Goal: Information Seeking & Learning: Learn about a topic

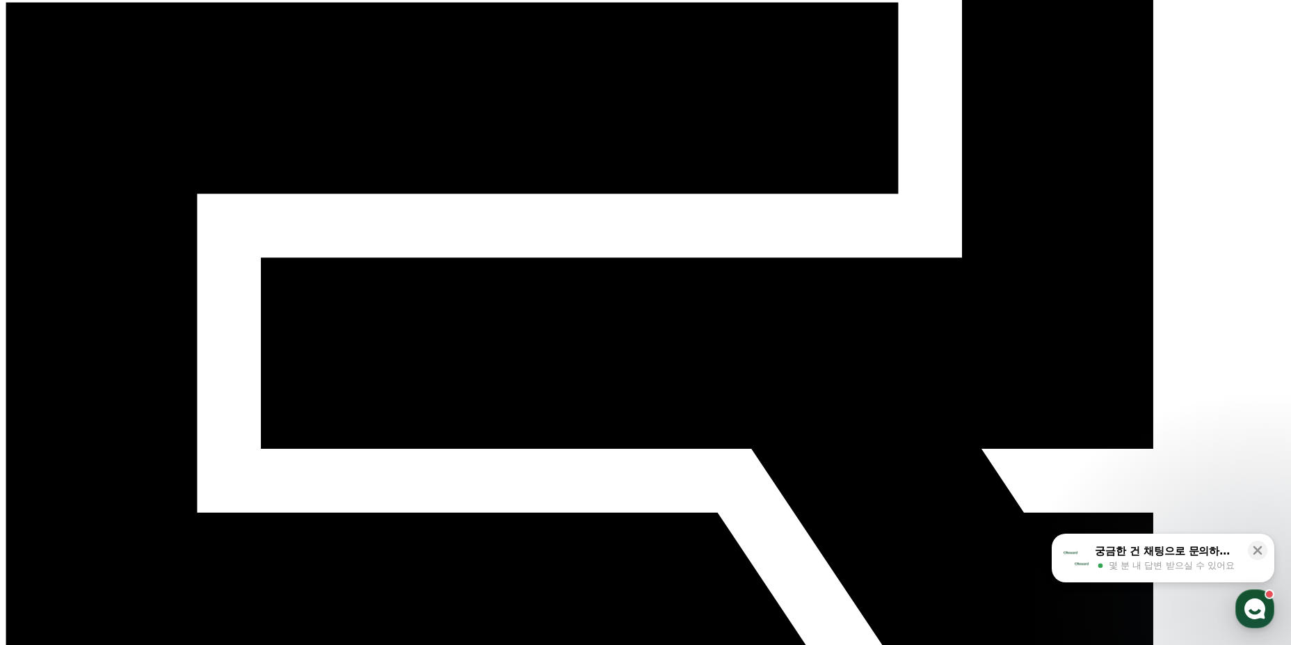
scroll to position [278, 0]
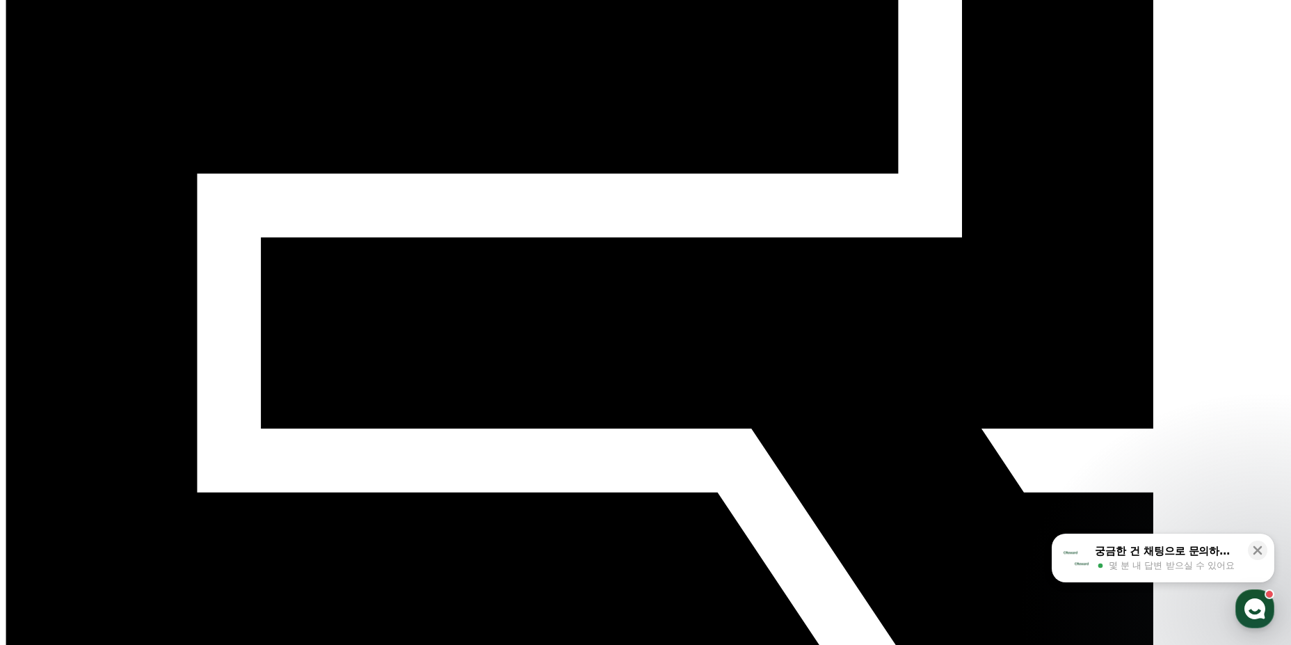
drag, startPoint x: 316, startPoint y: 396, endPoint x: 467, endPoint y: 348, distance: 158.6
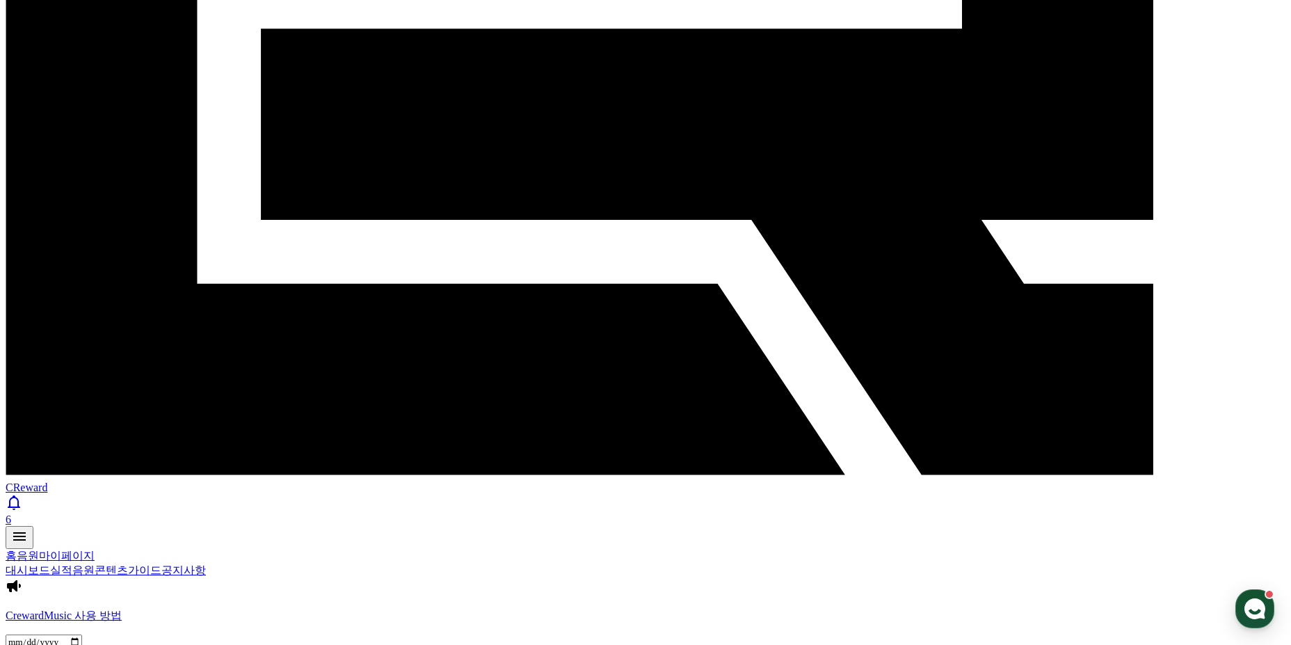
scroll to position [748, 0]
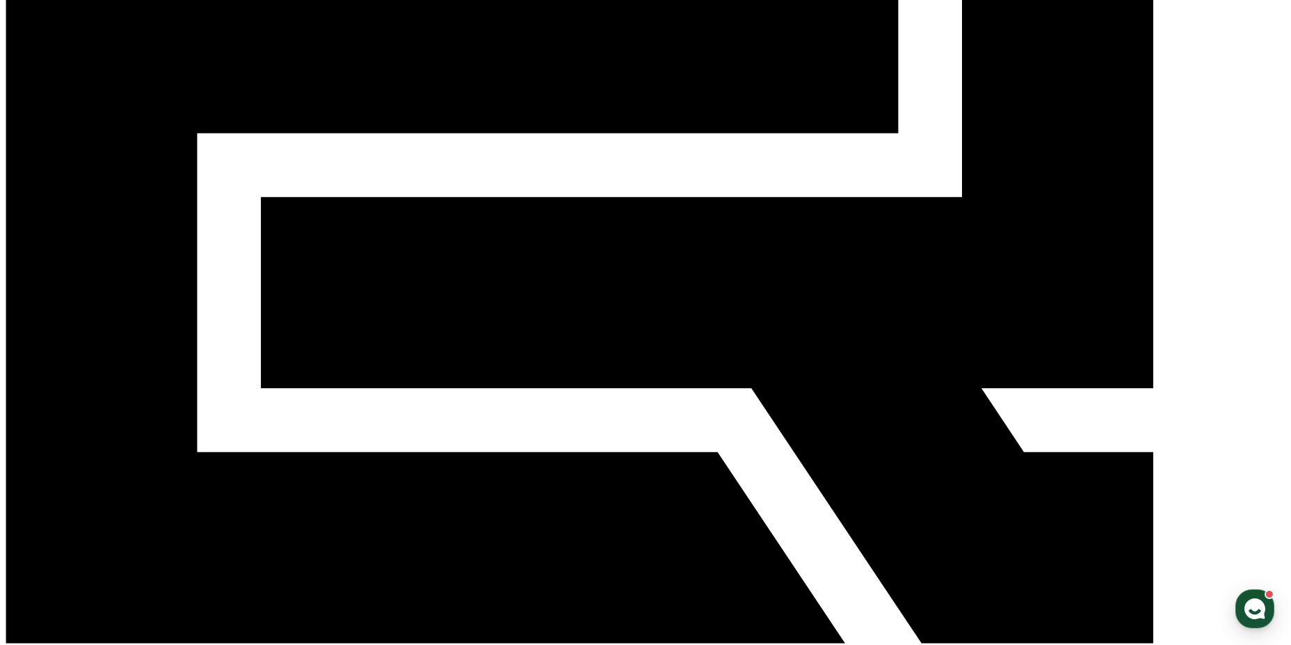
scroll to position [122, 0]
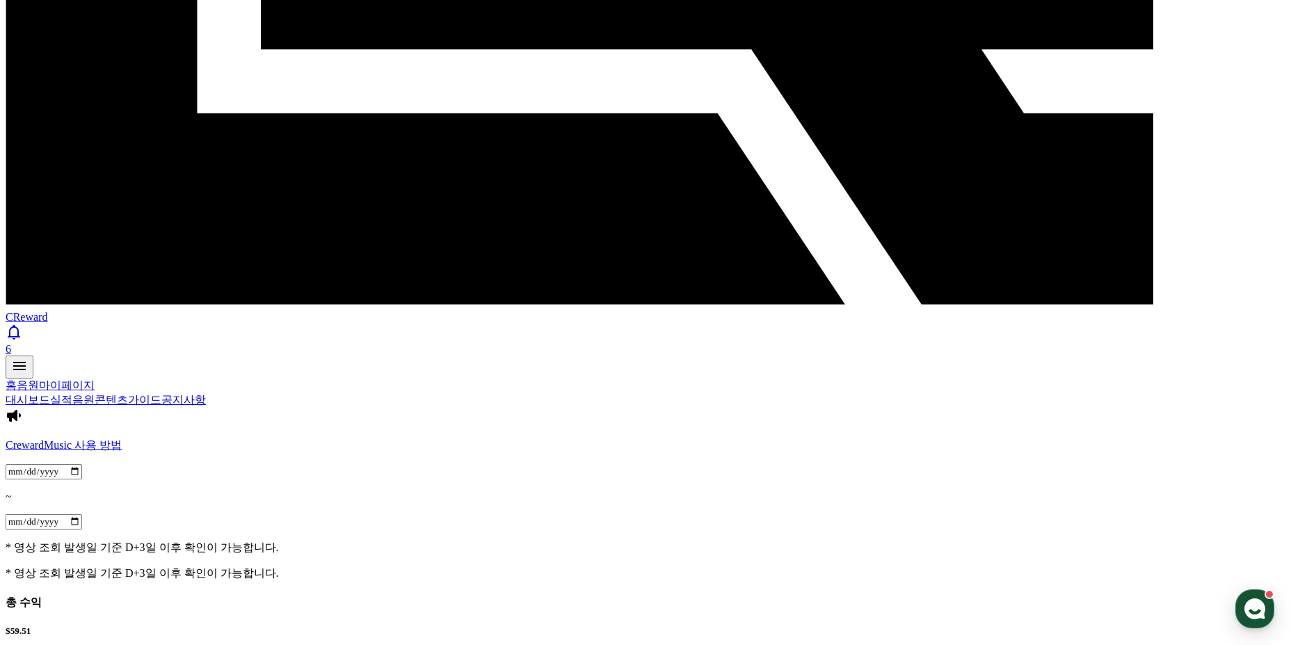
scroll to position [748, 0]
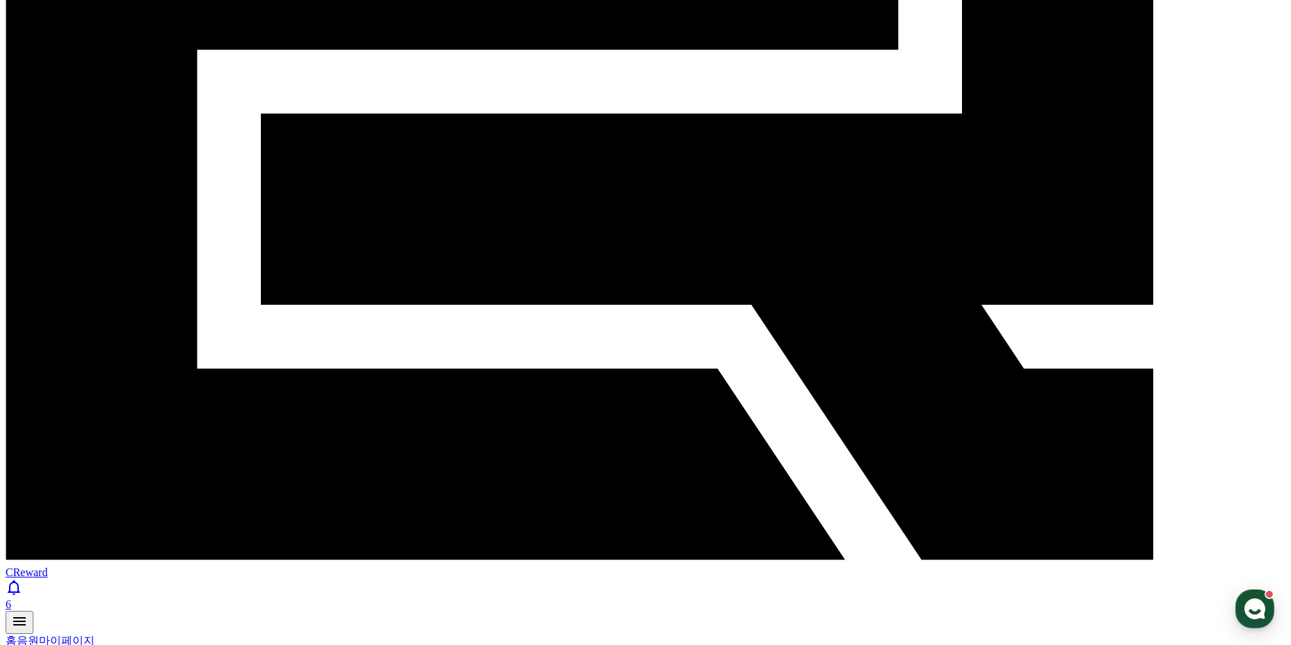
scroll to position [401, 0]
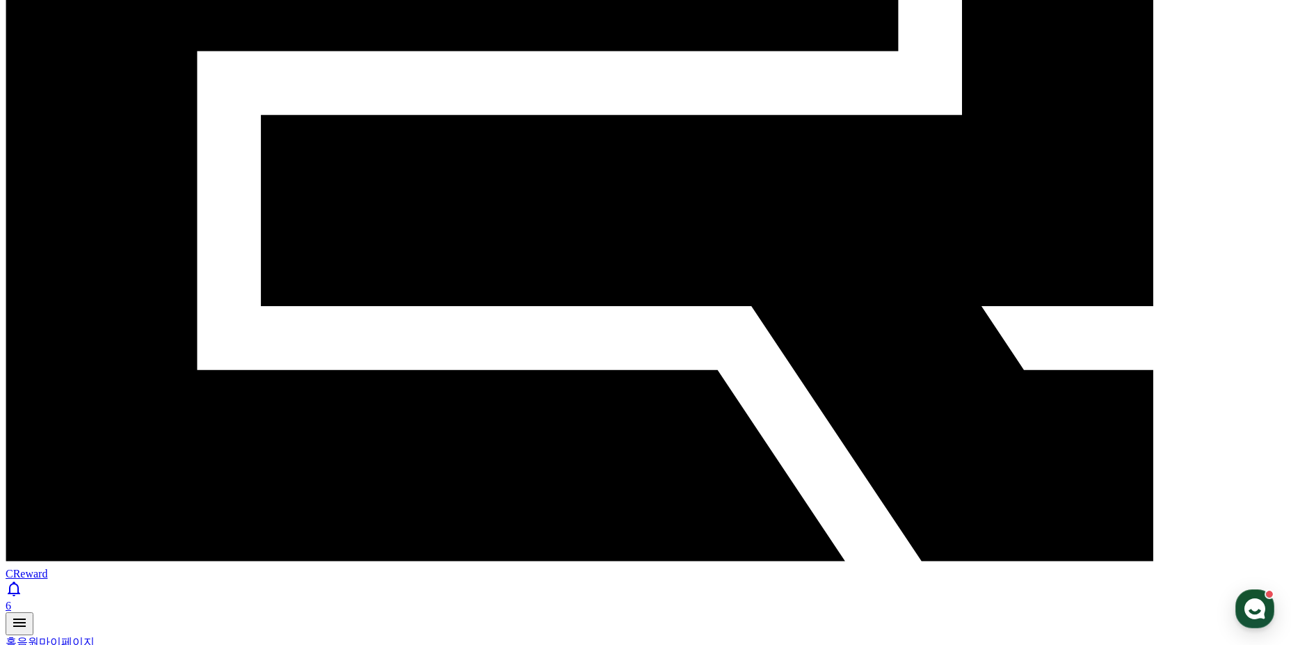
click at [95, 644] on link "음원" at bounding box center [83, 656] width 22 height 12
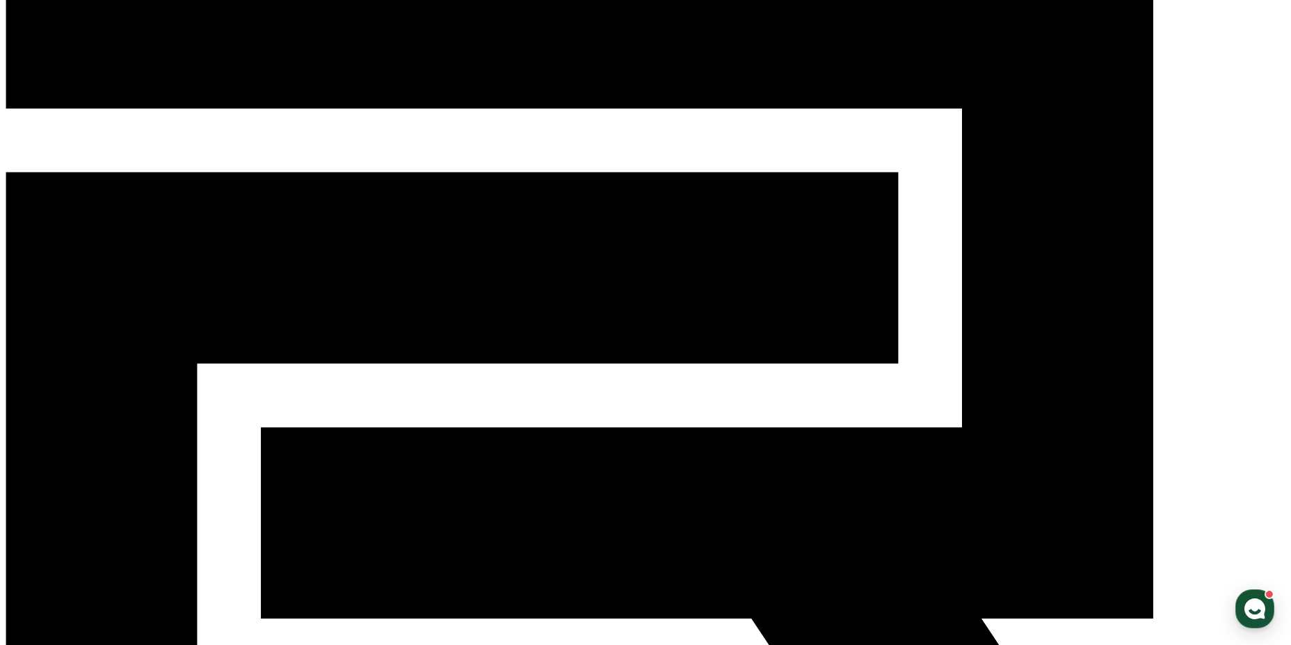
scroll to position [209, 0]
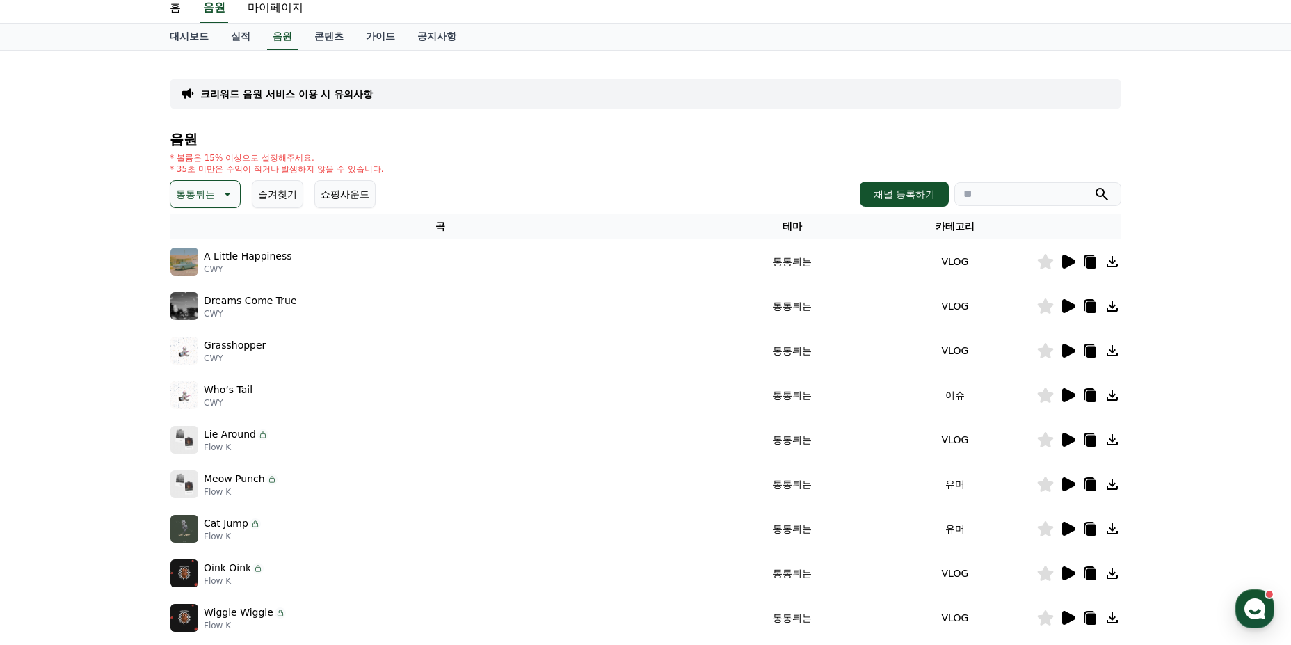
scroll to position [70, 0]
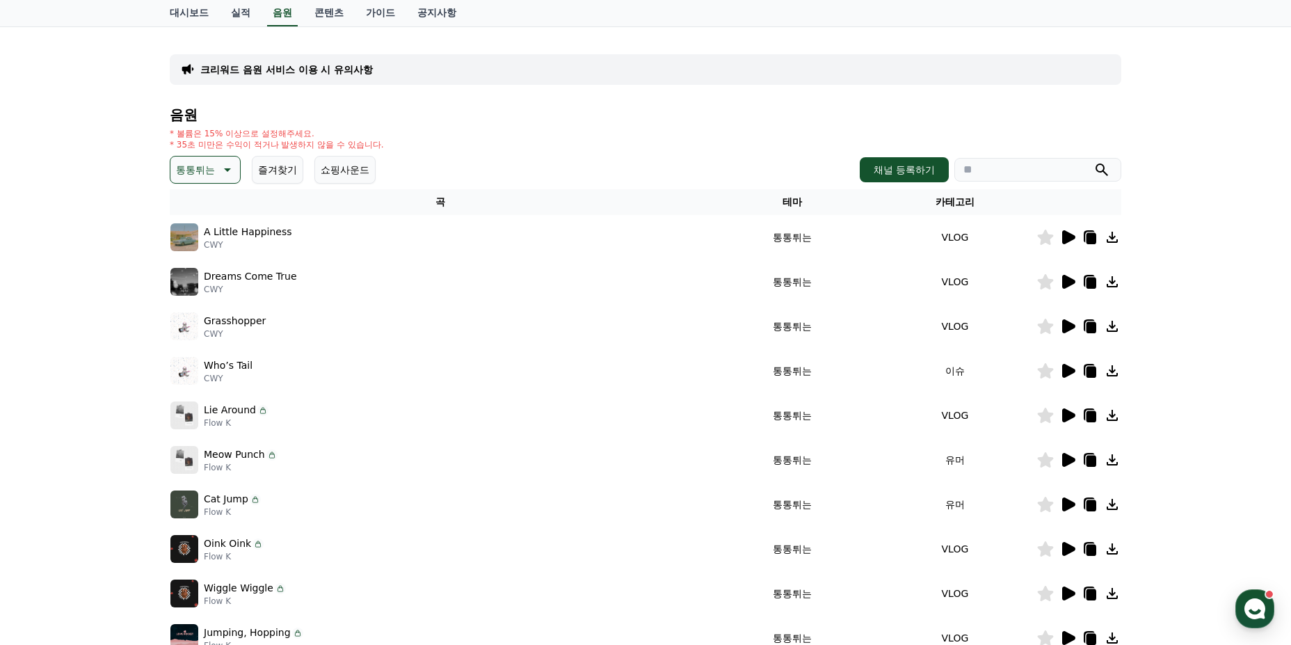
click at [241, 371] on p "Who’s Tail" at bounding box center [228, 365] width 49 height 15
click at [1067, 364] on icon at bounding box center [1067, 370] width 17 height 17
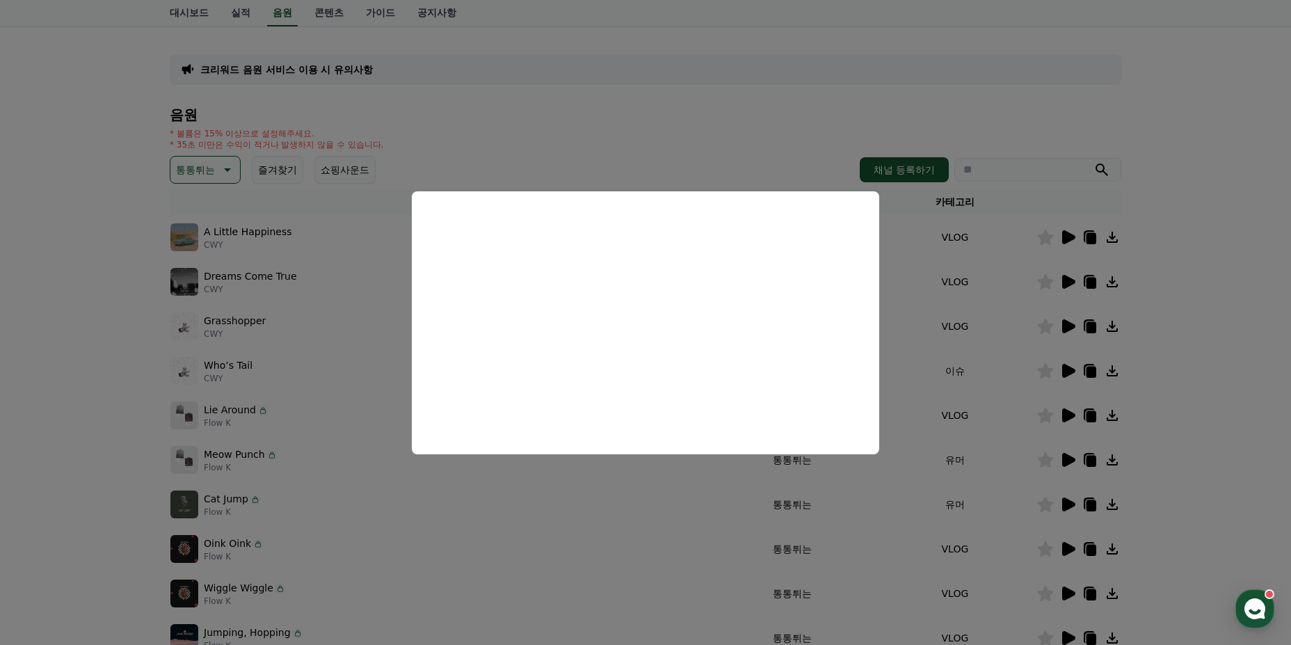
click at [56, 319] on button "close modal" at bounding box center [645, 322] width 1291 height 645
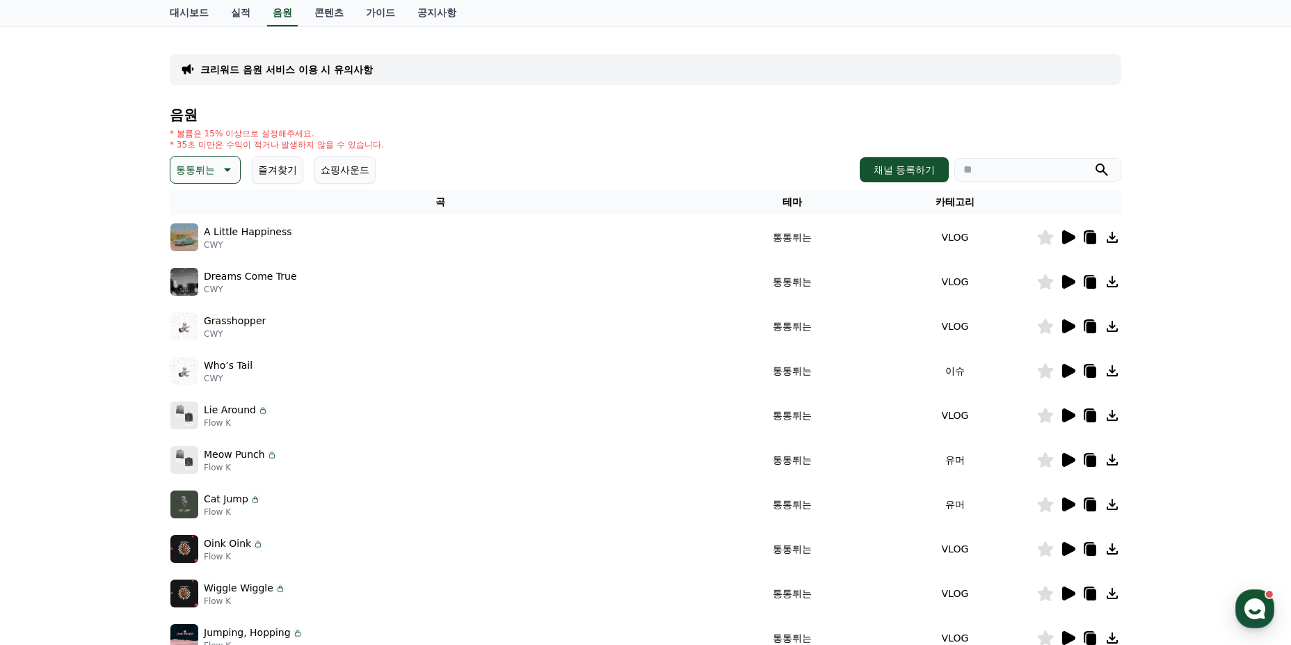
click at [177, 334] on img at bounding box center [184, 326] width 28 height 28
click at [1067, 323] on icon at bounding box center [1068, 326] width 13 height 14
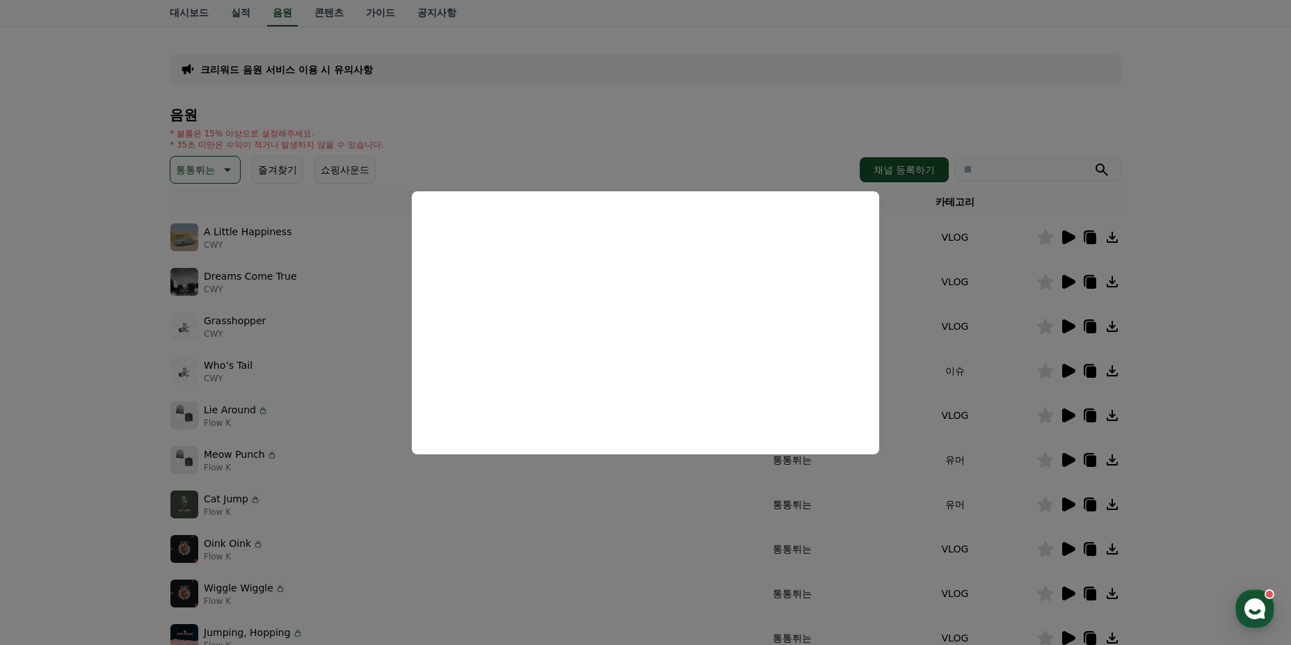
click at [156, 375] on button "close modal" at bounding box center [645, 322] width 1291 height 645
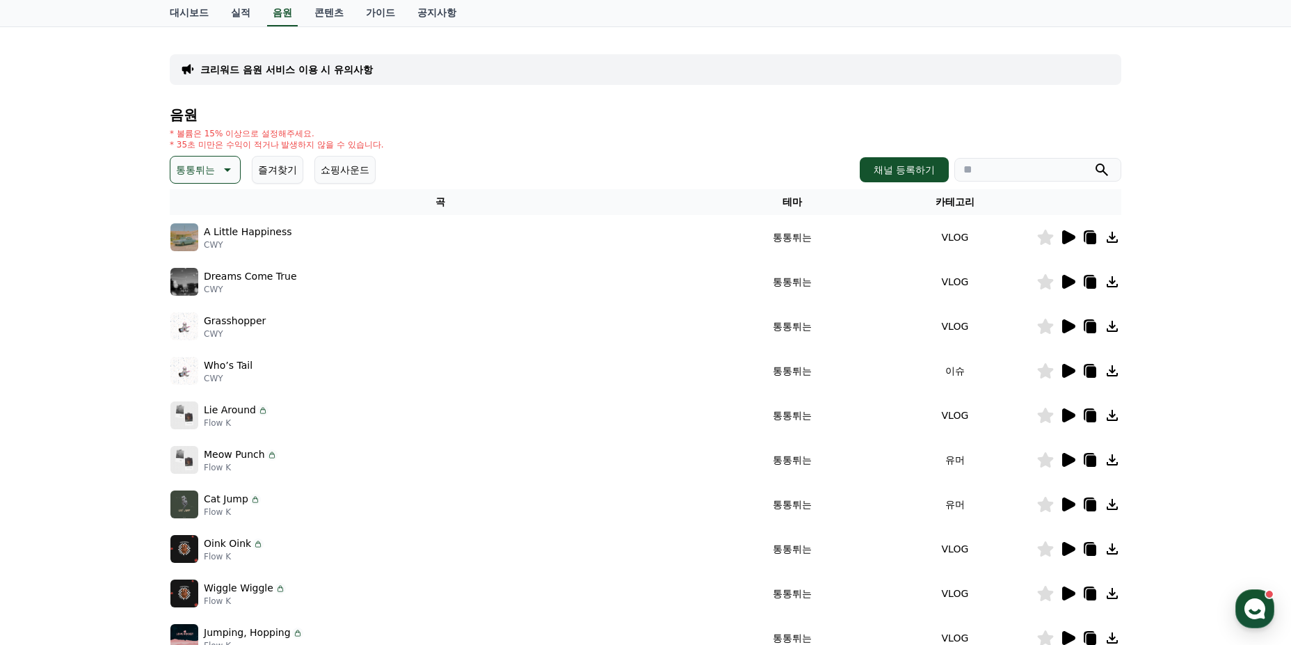
click at [180, 277] on img at bounding box center [184, 282] width 28 height 28
click at [1063, 280] on icon at bounding box center [1068, 282] width 13 height 14
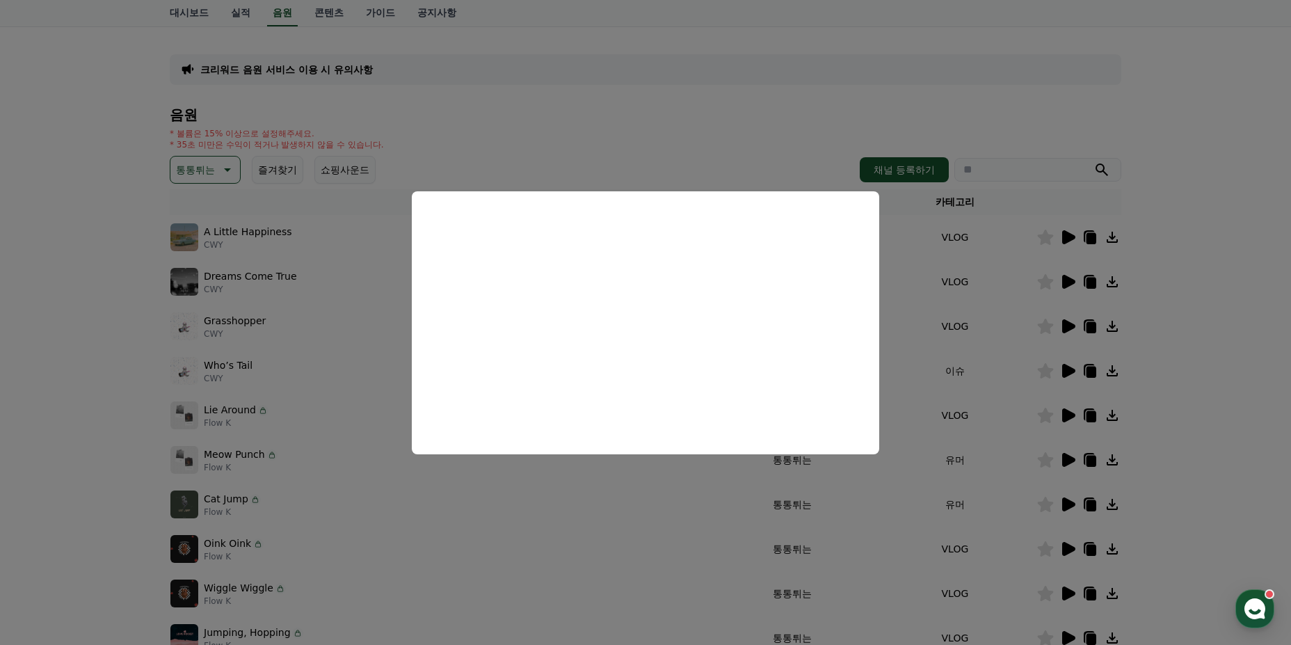
click at [60, 412] on button "close modal" at bounding box center [645, 322] width 1291 height 645
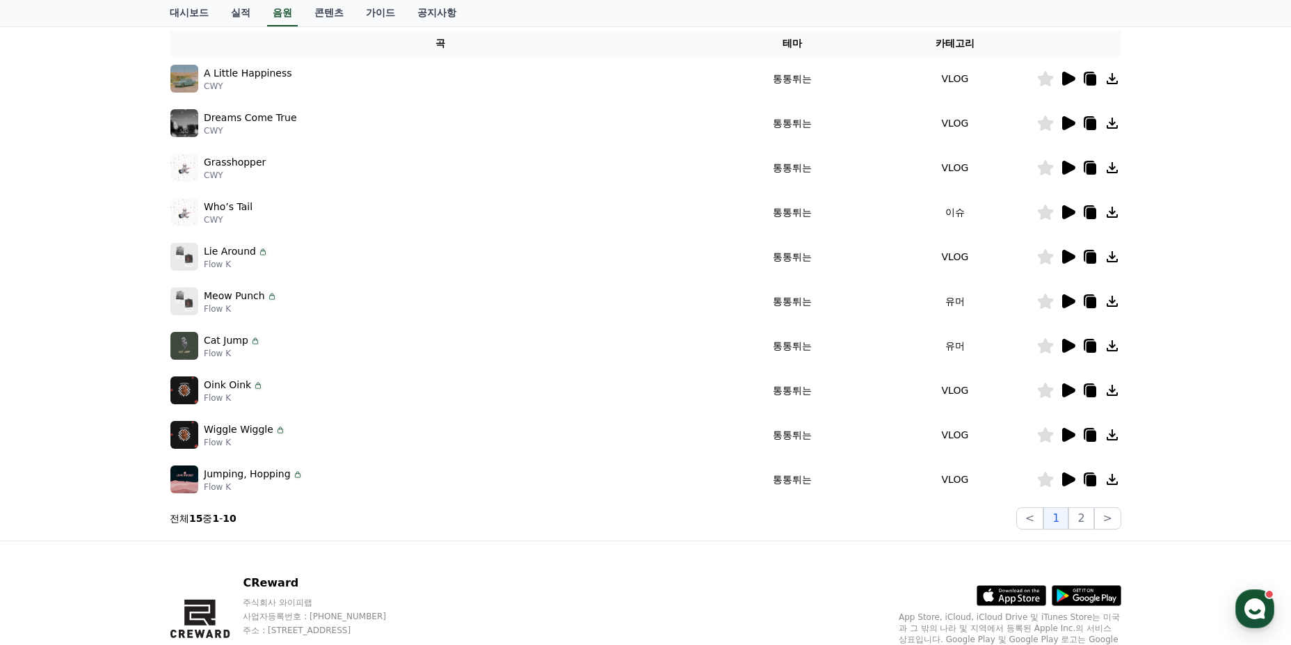
scroll to position [88, 0]
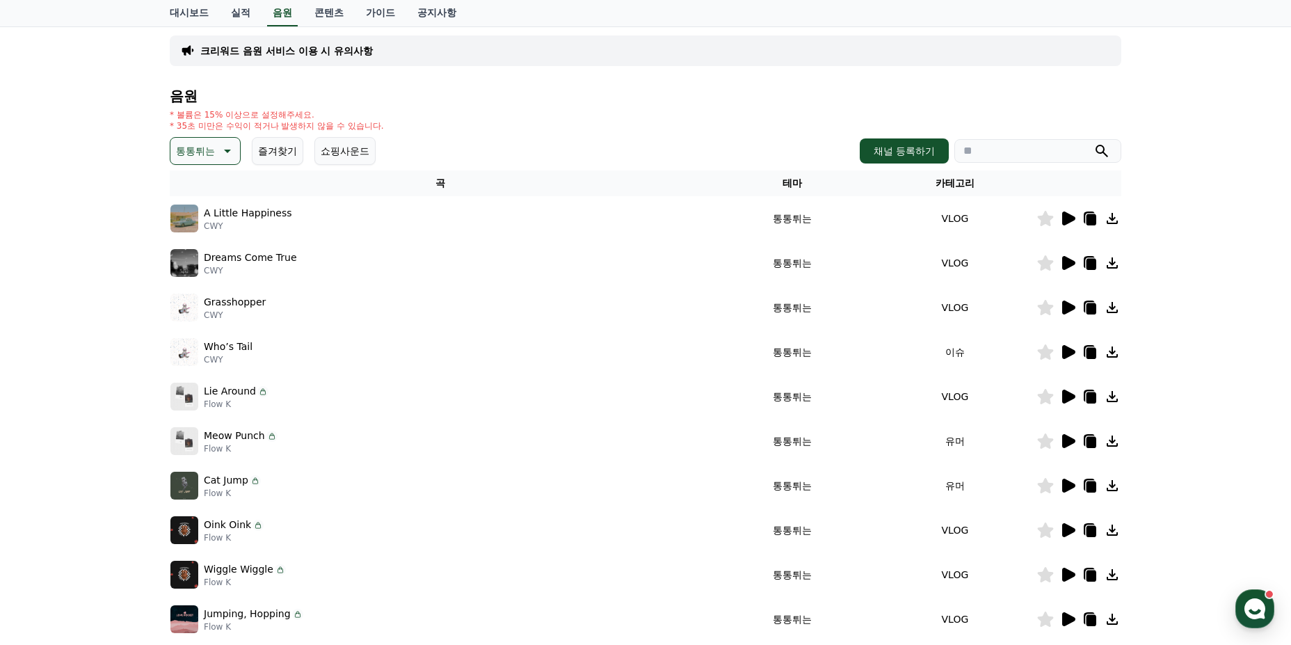
click at [248, 210] on p "A Little Happiness" at bounding box center [248, 213] width 88 height 15
click at [210, 140] on button "통통튀는" at bounding box center [205, 151] width 71 height 28
click at [192, 241] on button "그루브" at bounding box center [192, 240] width 40 height 31
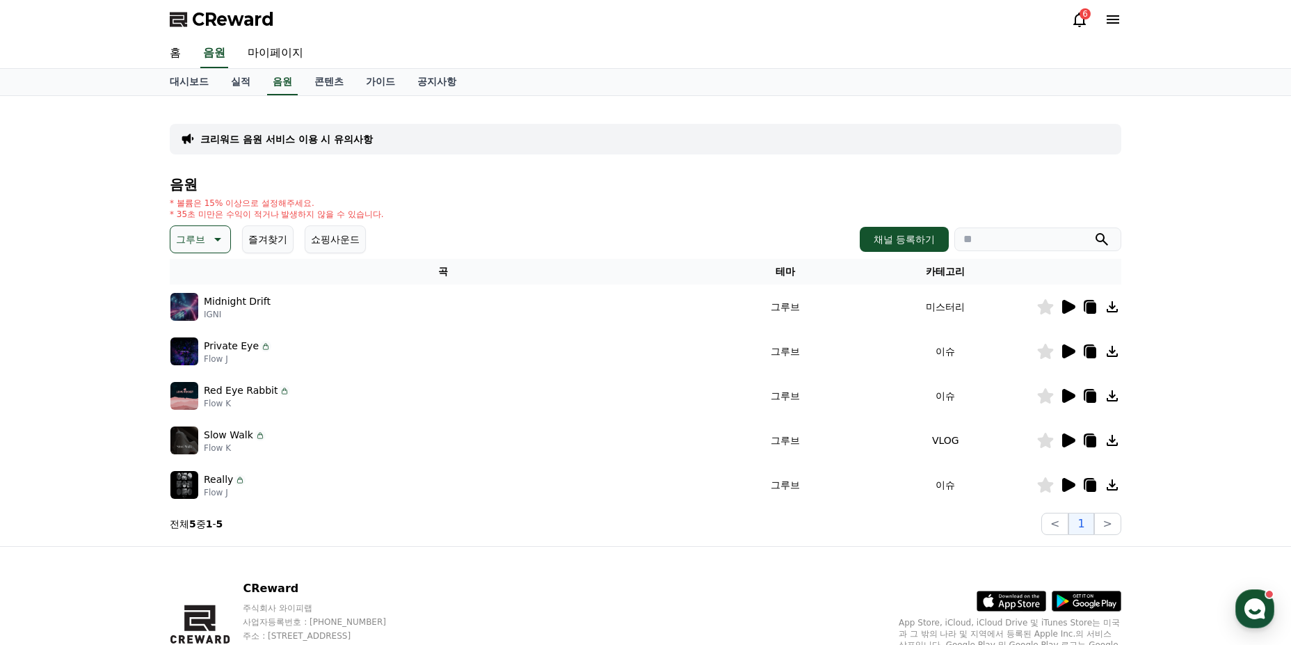
click at [238, 307] on p "Midnight Drift" at bounding box center [237, 301] width 67 height 15
click at [1063, 305] on icon at bounding box center [1068, 307] width 13 height 14
click at [1069, 306] on button "close modal" at bounding box center [645, 322] width 1291 height 645
click at [1066, 312] on icon at bounding box center [1068, 307] width 13 height 14
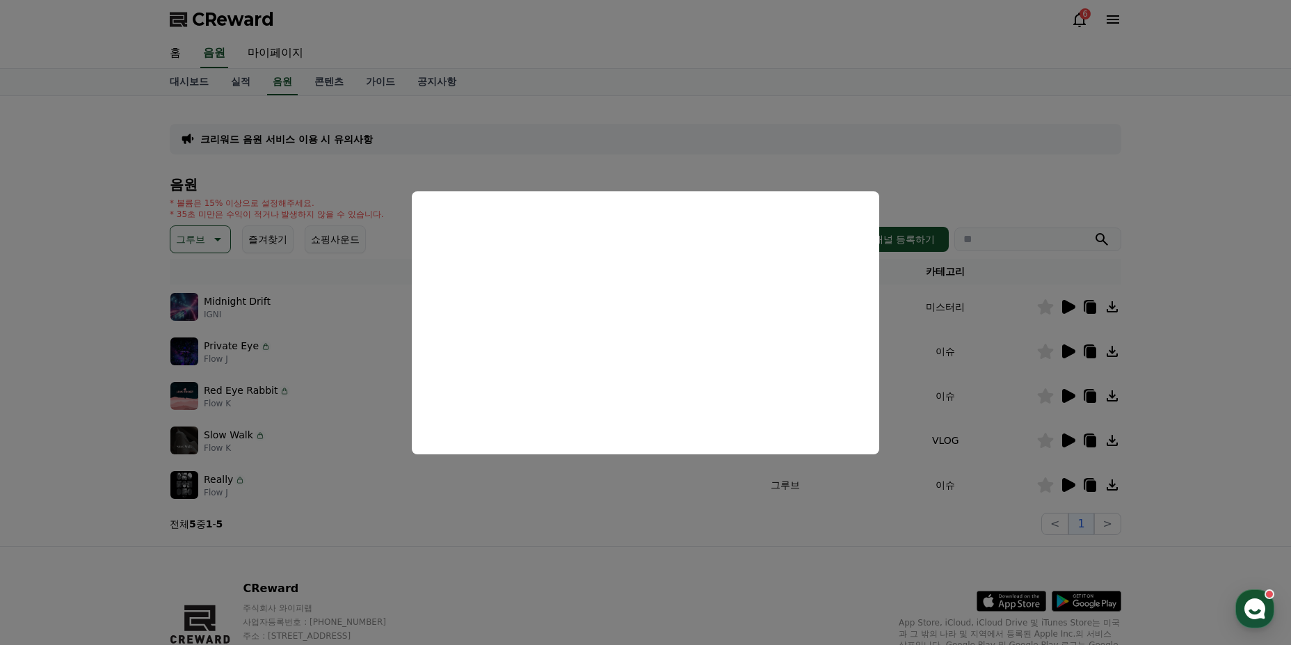
drag, startPoint x: 152, startPoint y: 302, endPoint x: 216, endPoint y: 262, distance: 75.6
click at [153, 302] on button "close modal" at bounding box center [645, 322] width 1291 height 645
click at [191, 230] on p "그루브" at bounding box center [190, 239] width 29 height 19
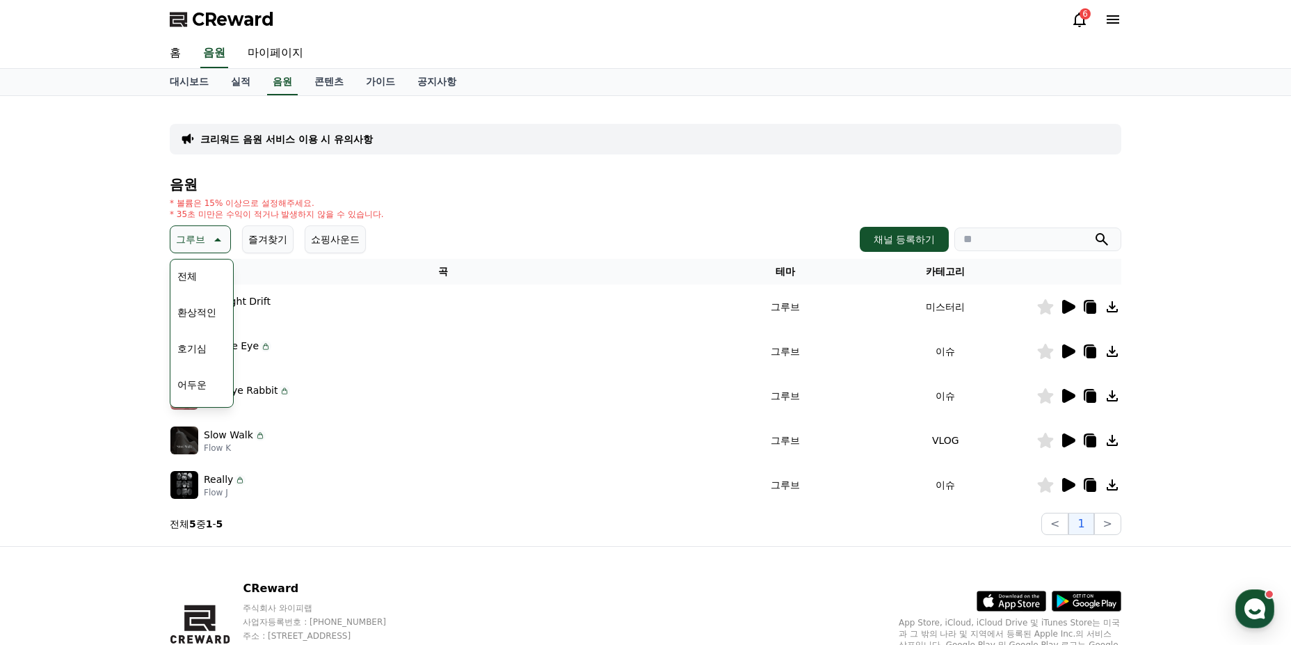
click at [211, 313] on button "환상적인" at bounding box center [197, 312] width 50 height 31
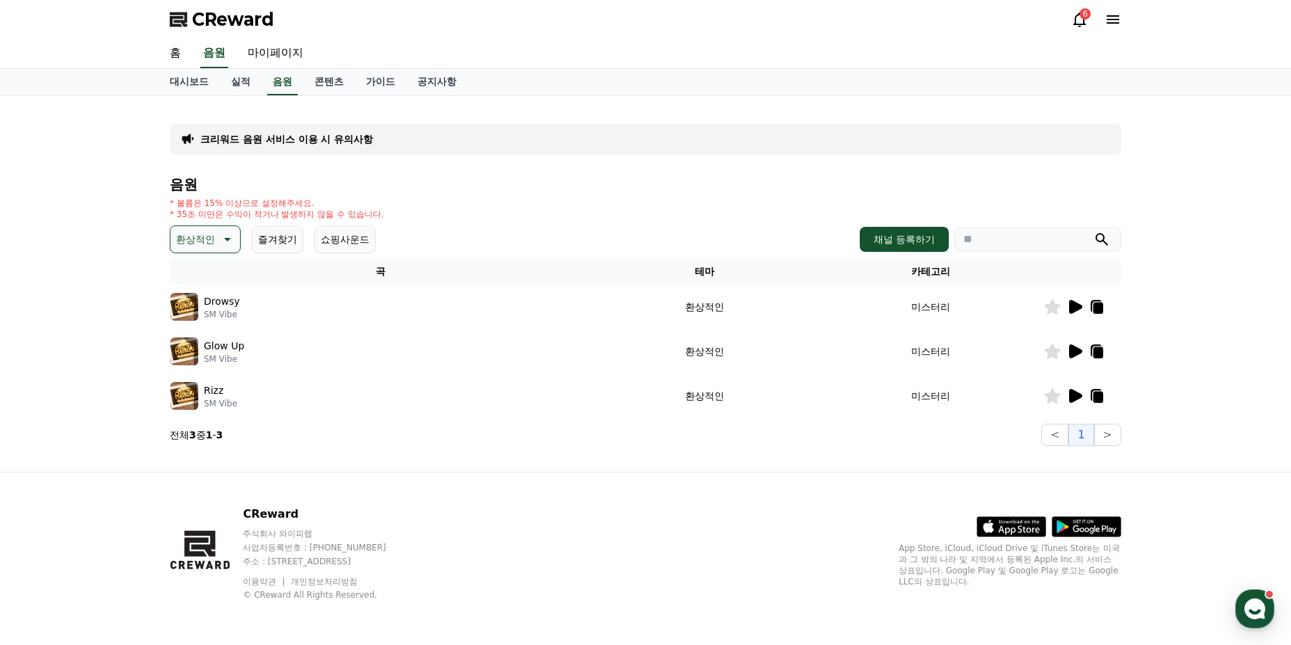
click at [230, 307] on p "Drowsy" at bounding box center [222, 301] width 36 height 15
click at [184, 305] on img at bounding box center [184, 307] width 28 height 28
click at [1079, 315] on td at bounding box center [1082, 306] width 78 height 45
click at [1073, 301] on icon at bounding box center [1075, 307] width 13 height 14
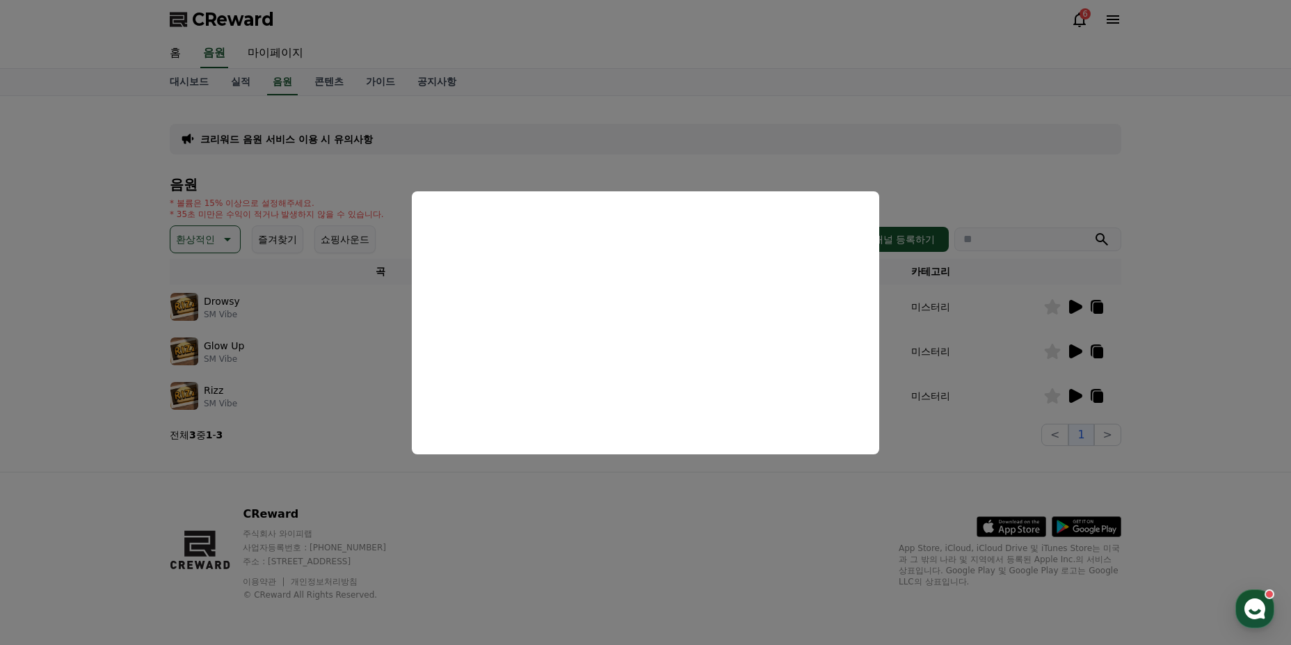
click at [138, 278] on button "close modal" at bounding box center [645, 322] width 1291 height 645
click at [185, 246] on p "환상적인" at bounding box center [195, 239] width 39 height 19
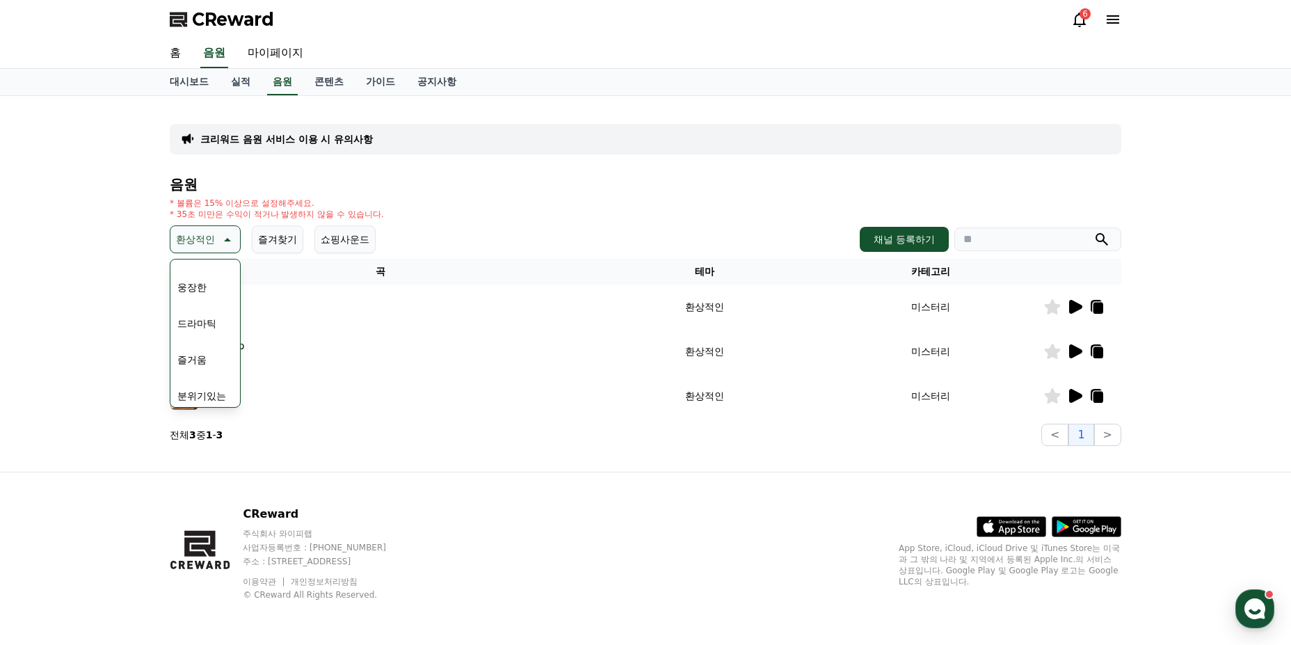
scroll to position [348, 0]
click at [210, 332] on button "분위기있는" at bounding box center [202, 326] width 60 height 31
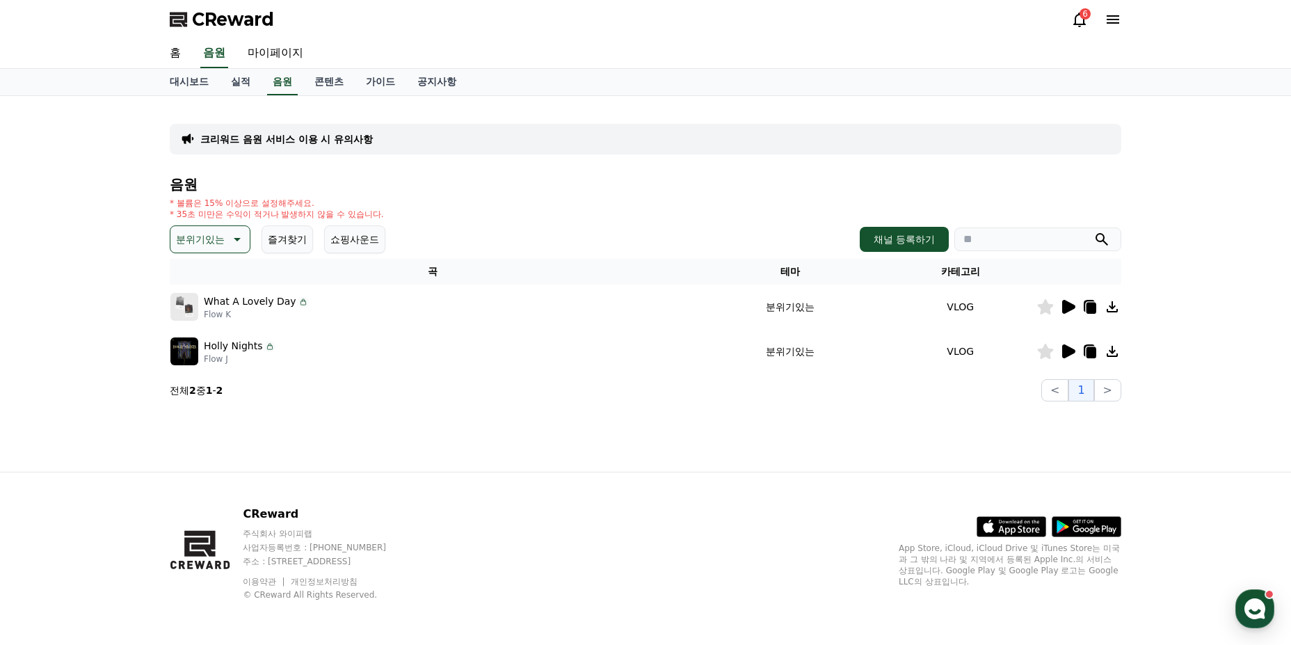
click at [227, 252] on button "분위기있는" at bounding box center [210, 239] width 81 height 28
click at [211, 347] on button "긴장되는" at bounding box center [197, 354] width 50 height 31
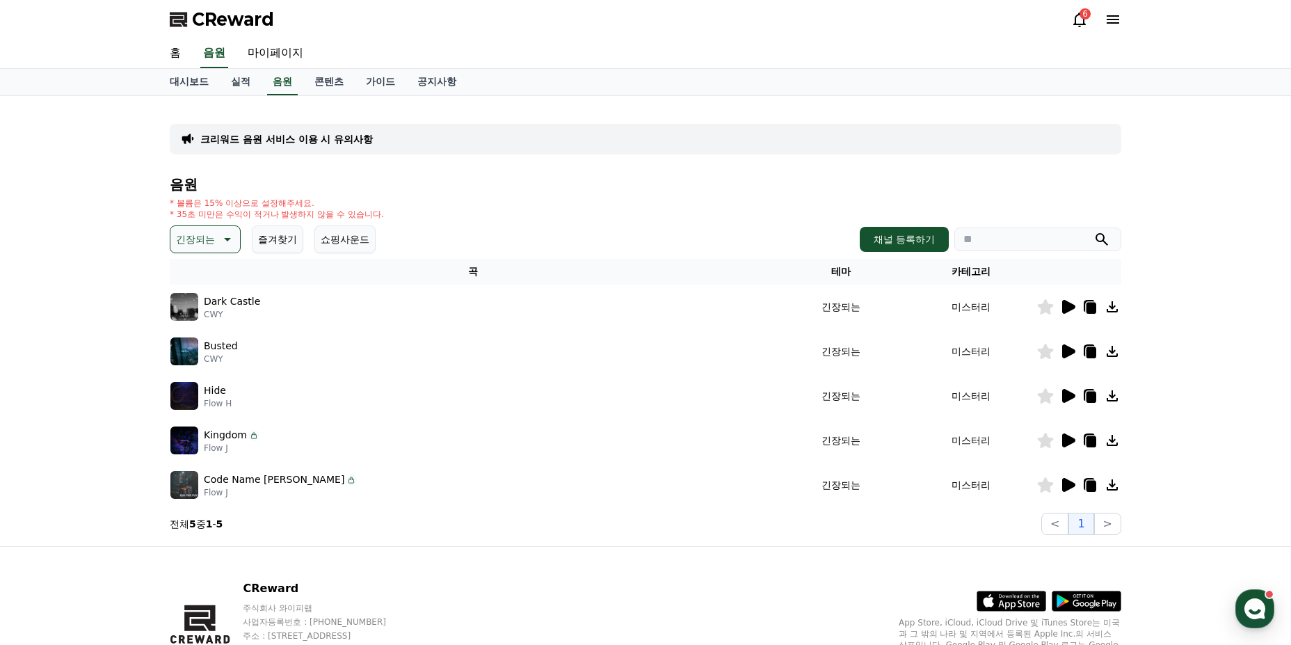
click at [1068, 349] on icon at bounding box center [1068, 351] width 13 height 14
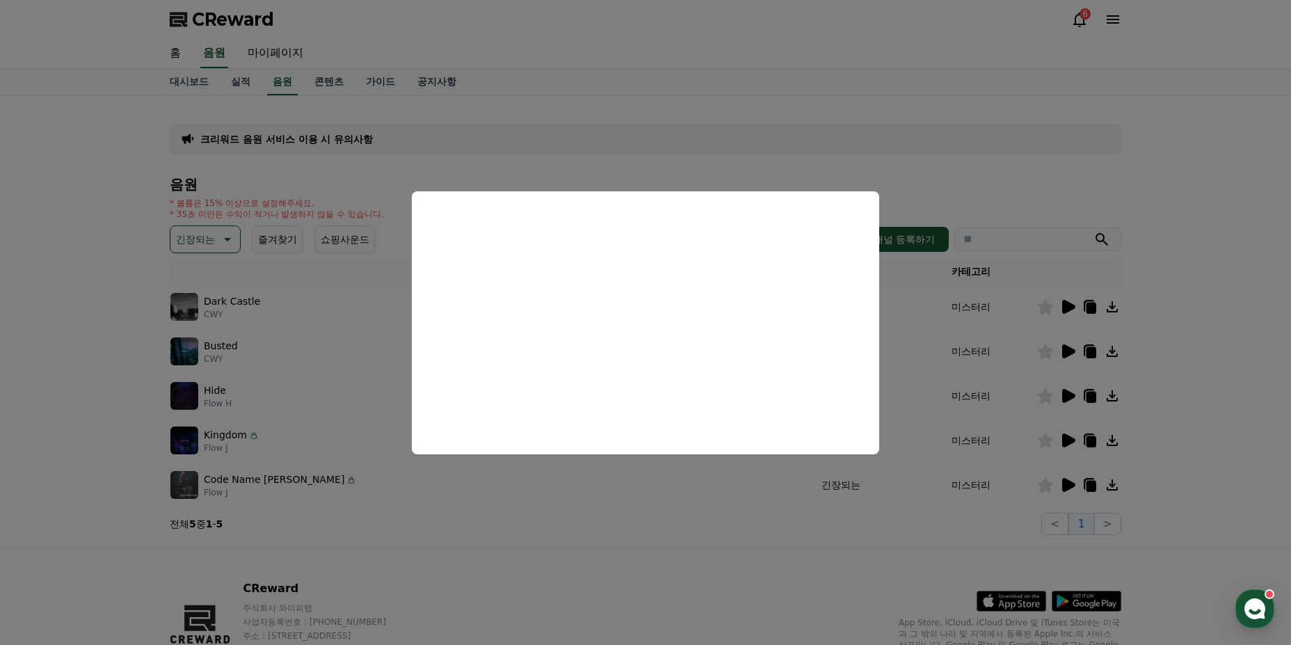
click at [787, 545] on button "close modal" at bounding box center [645, 322] width 1291 height 645
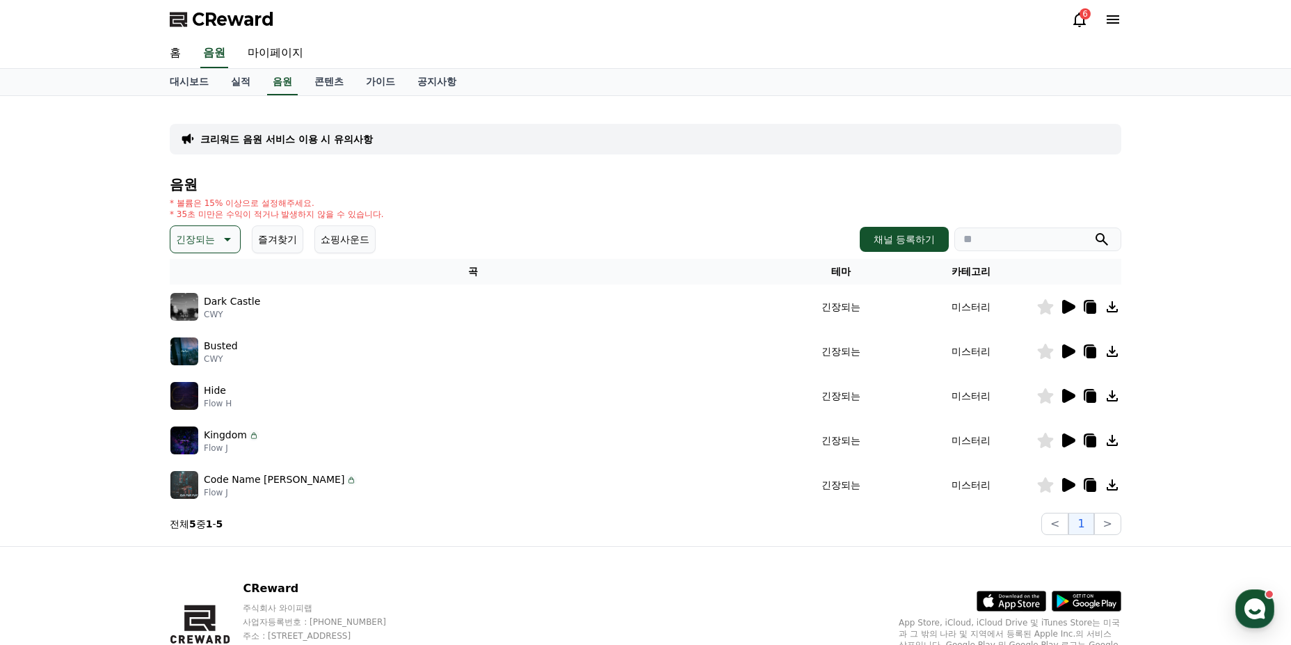
click at [1058, 395] on div at bounding box center [1078, 395] width 83 height 17
click at [1061, 395] on icon at bounding box center [1067, 395] width 17 height 17
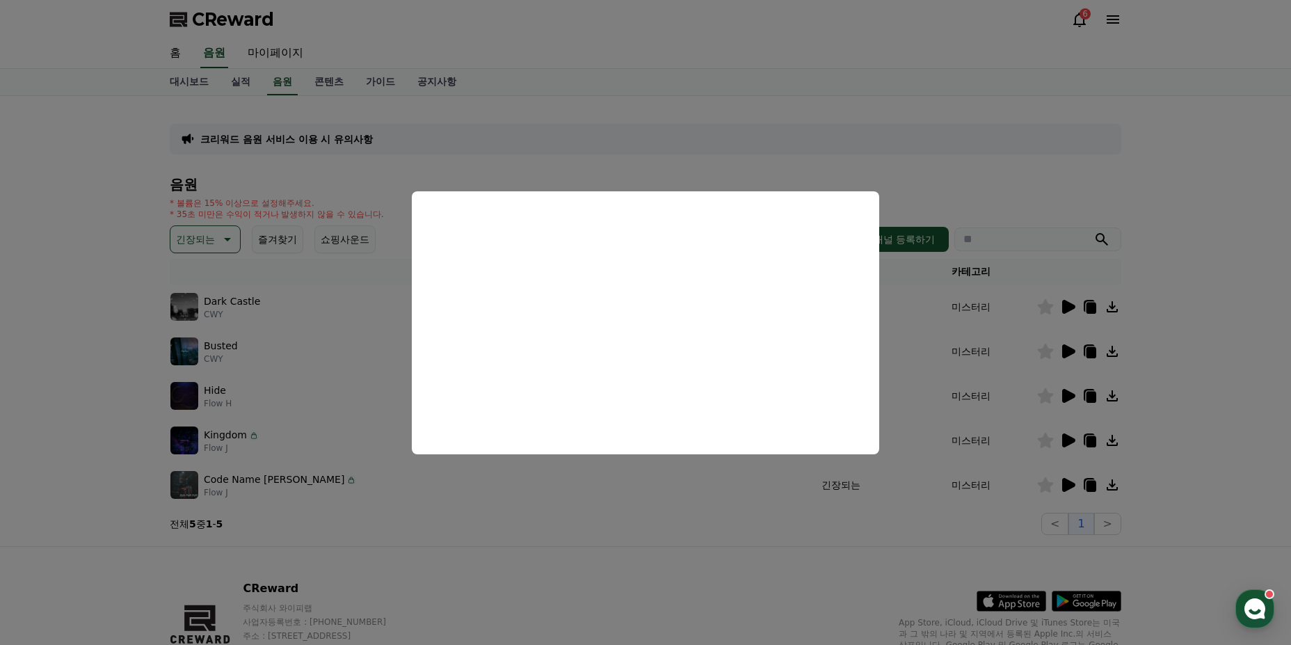
click at [140, 309] on button "close modal" at bounding box center [645, 322] width 1291 height 645
click at [215, 234] on button "긴장되는" at bounding box center [205, 239] width 71 height 28
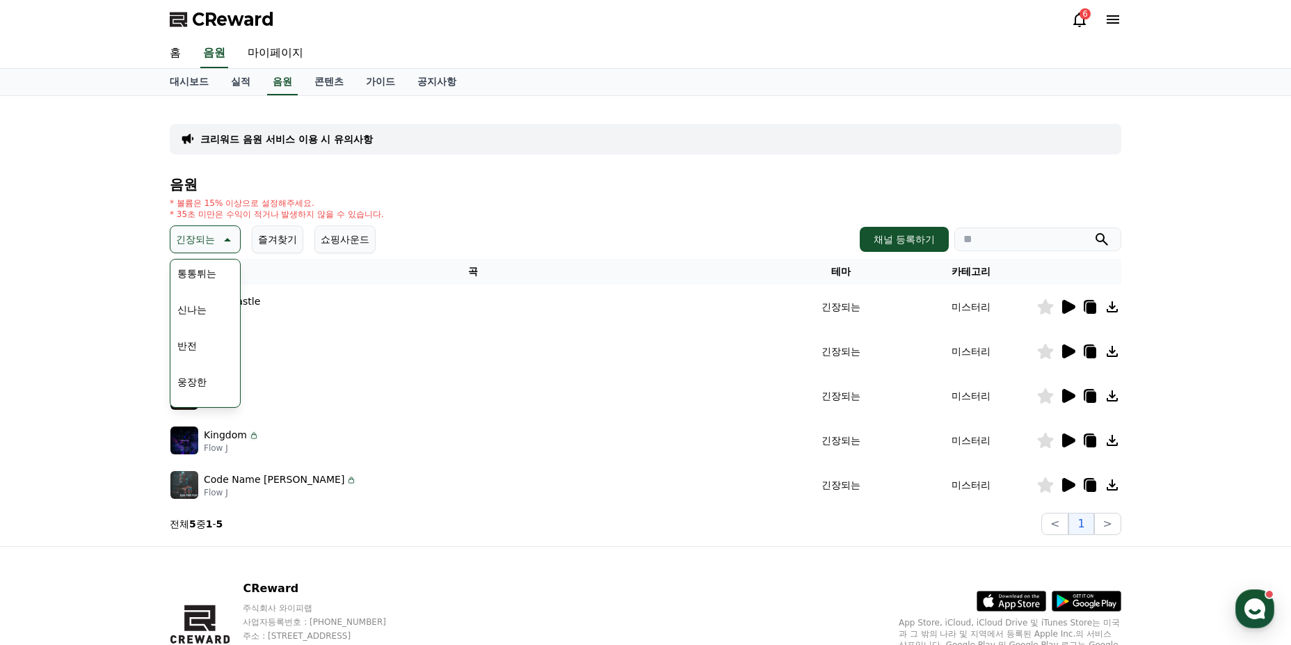
scroll to position [209, 0]
click at [201, 327] on button "반전" at bounding box center [187, 320] width 31 height 31
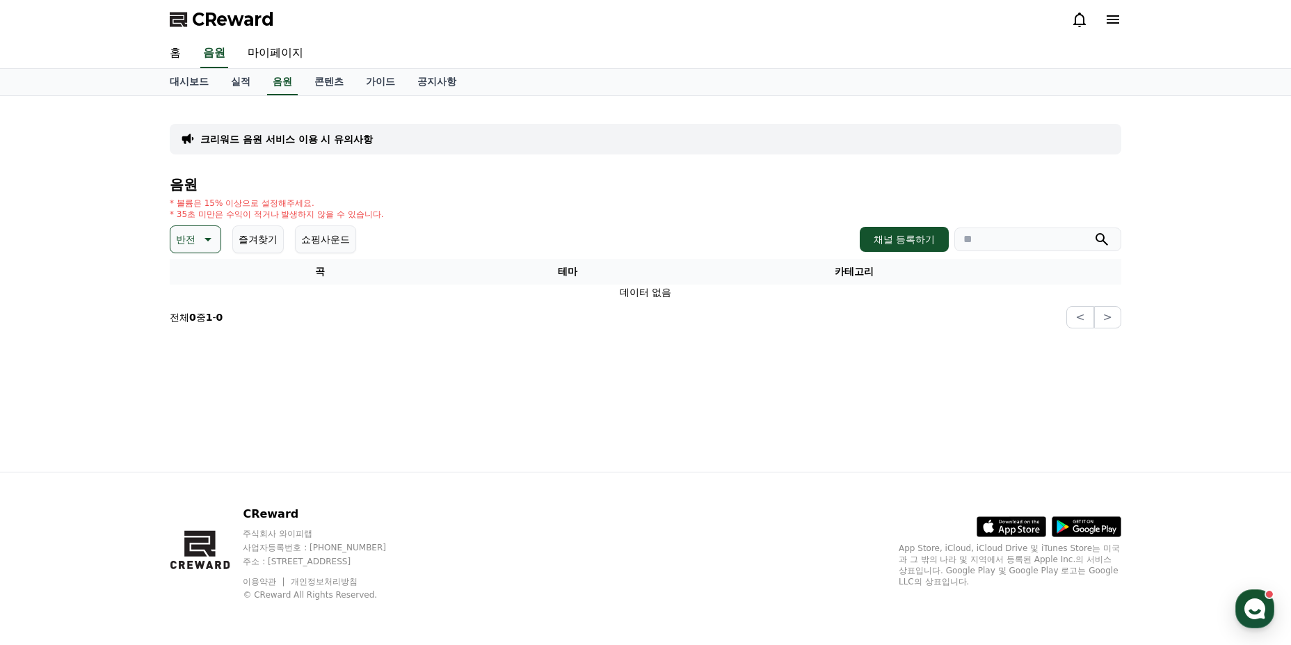
click at [192, 245] on p "반전" at bounding box center [185, 239] width 19 height 19
click at [200, 356] on button "웅장한" at bounding box center [192, 356] width 40 height 31
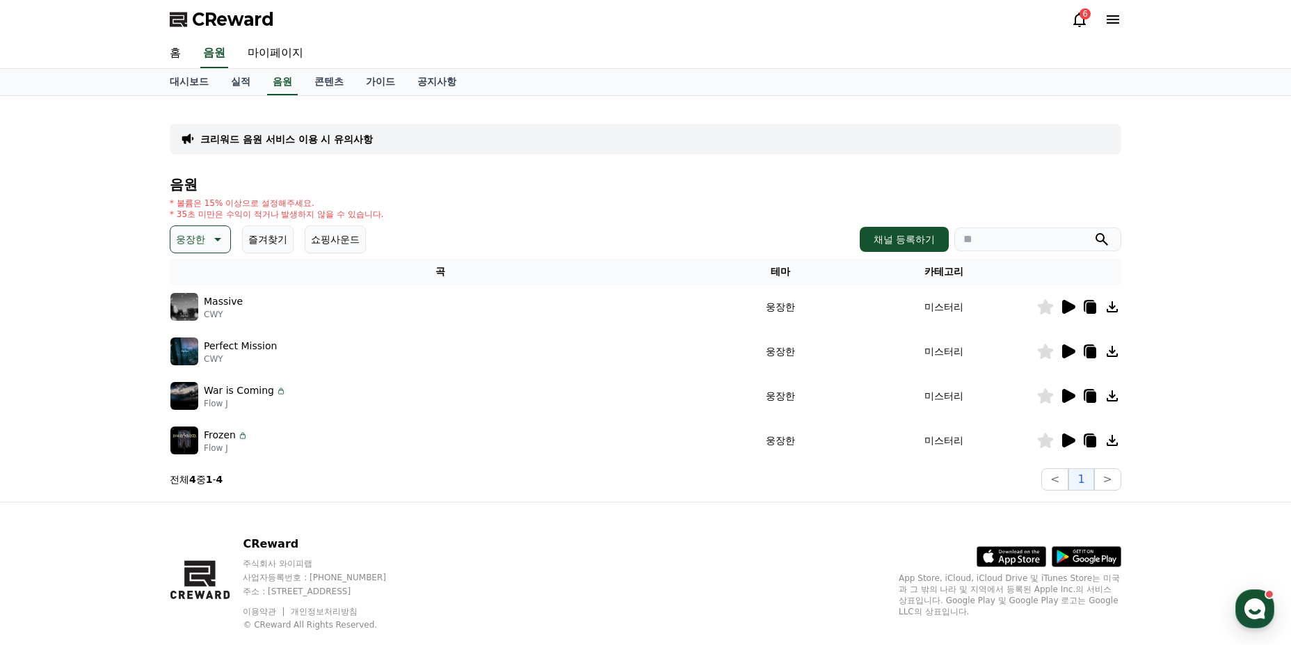
click at [1063, 302] on icon at bounding box center [1068, 307] width 13 height 14
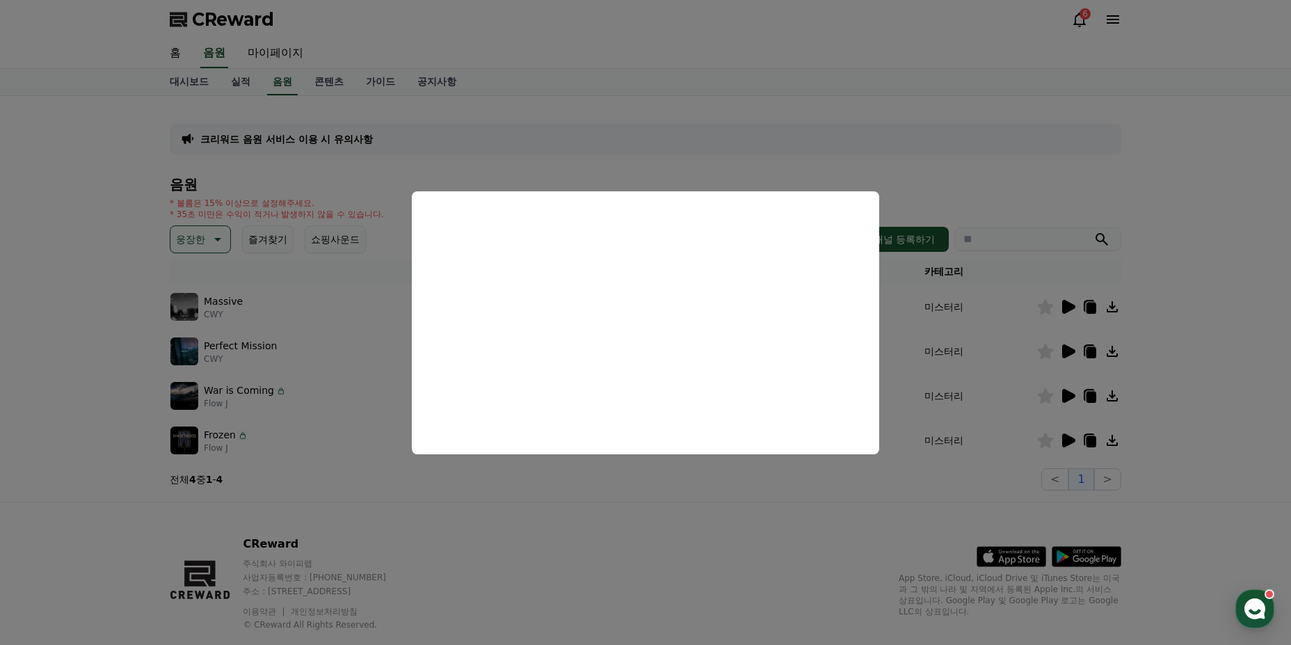
drag, startPoint x: 590, startPoint y: 508, endPoint x: 638, endPoint y: 486, distance: 52.0
click at [593, 508] on button "close modal" at bounding box center [645, 322] width 1291 height 645
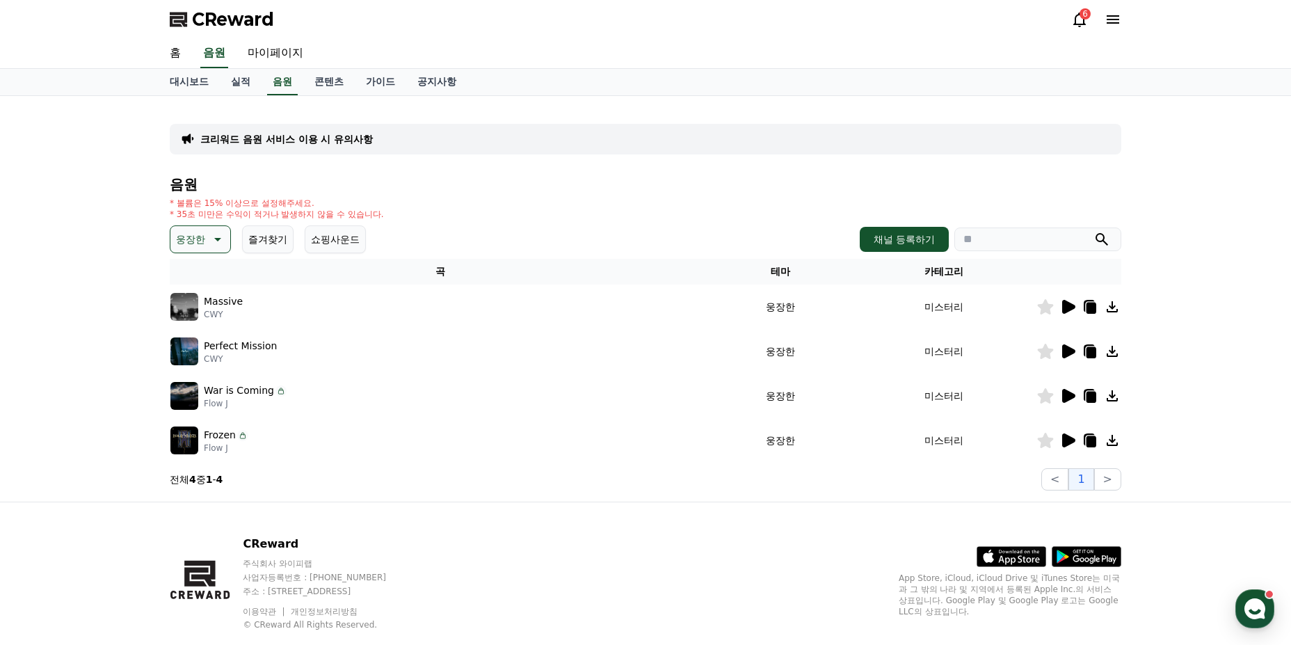
click at [1070, 348] on icon at bounding box center [1068, 351] width 13 height 14
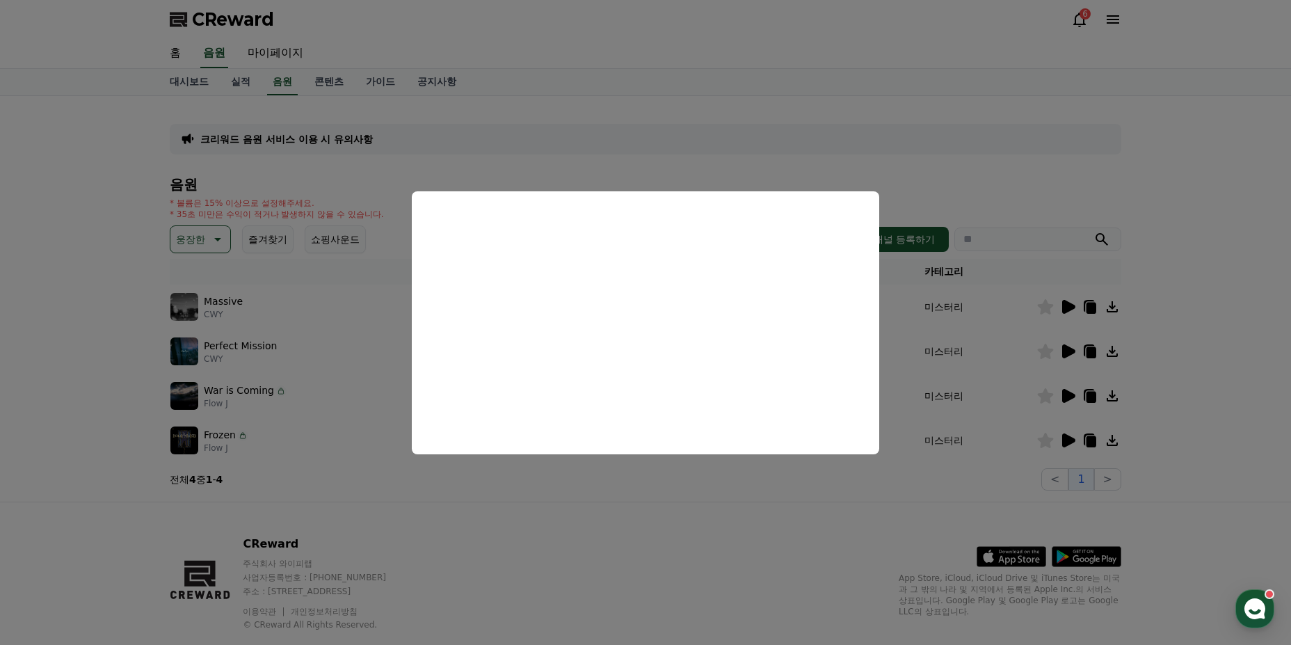
click at [533, 483] on button "close modal" at bounding box center [645, 322] width 1291 height 645
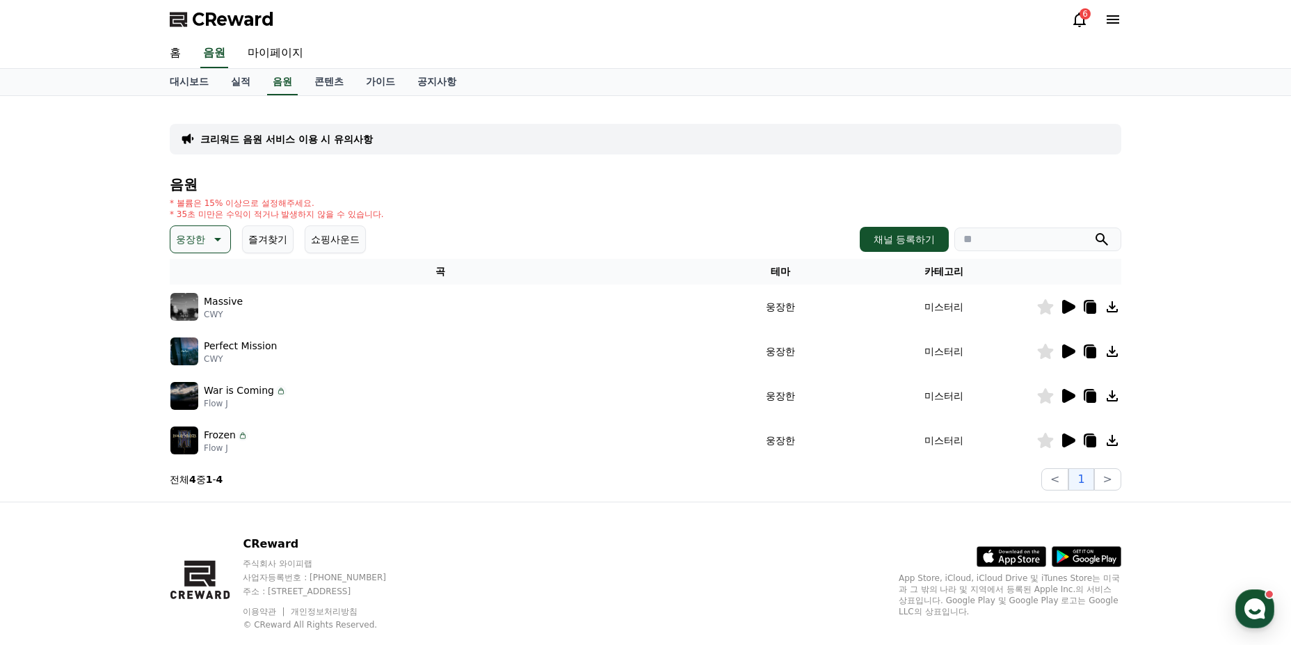
click at [222, 246] on icon at bounding box center [216, 239] width 17 height 17
click at [202, 284] on button "신나는" at bounding box center [192, 284] width 40 height 31
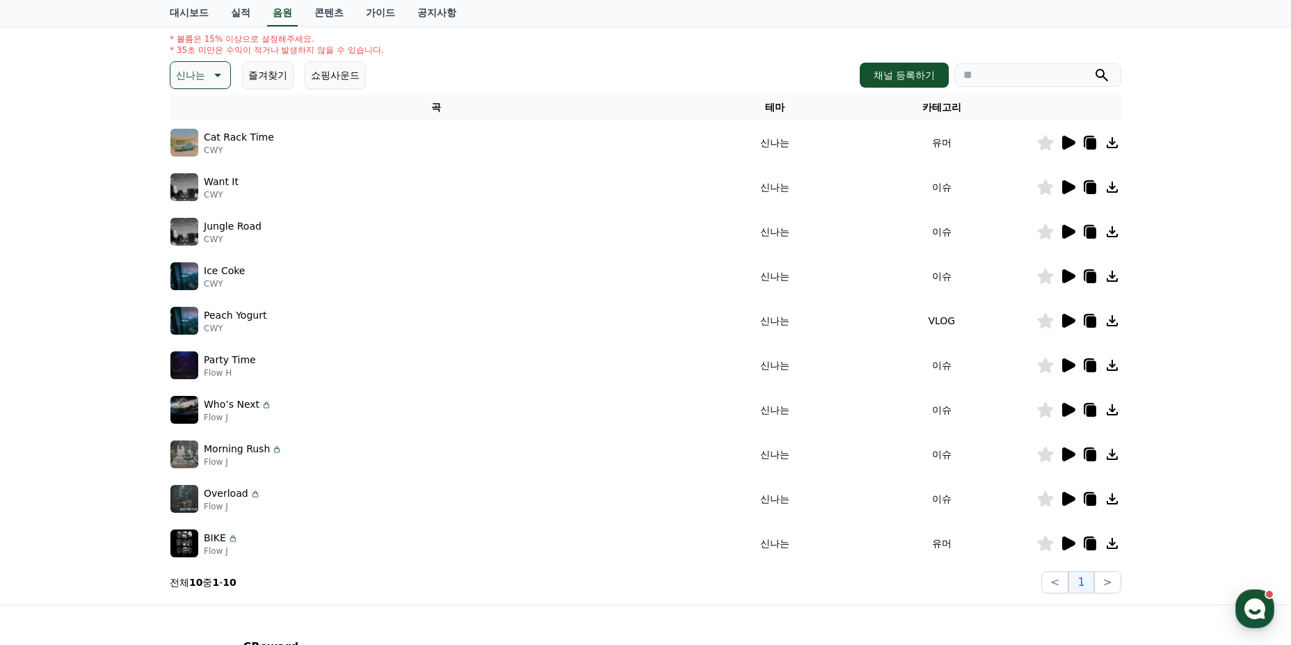
scroll to position [139, 0]
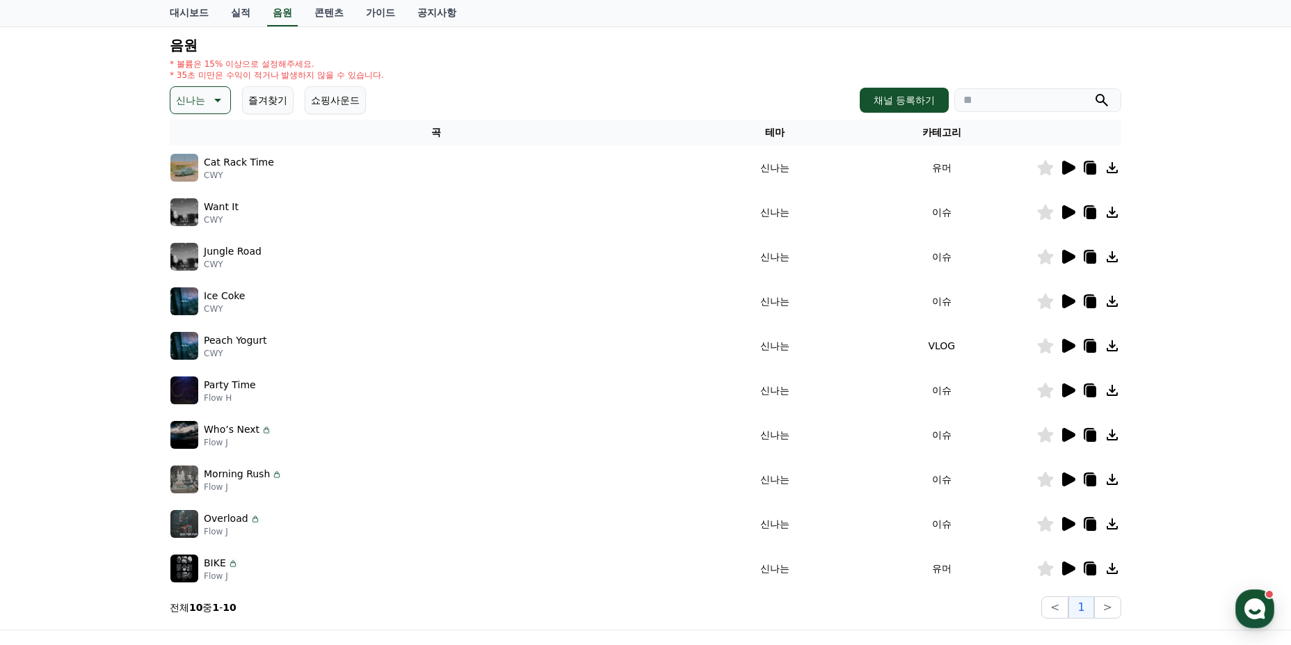
click at [1050, 252] on icon at bounding box center [1045, 256] width 17 height 15
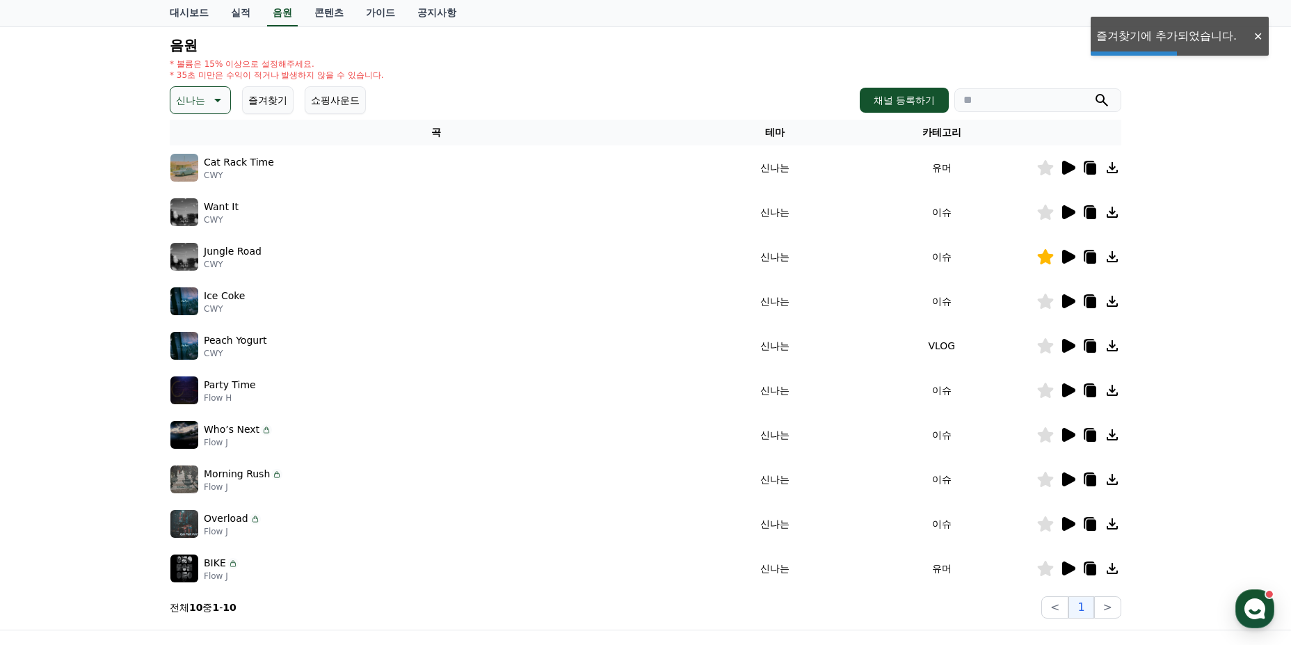
click at [1050, 252] on icon at bounding box center [1045, 256] width 17 height 15
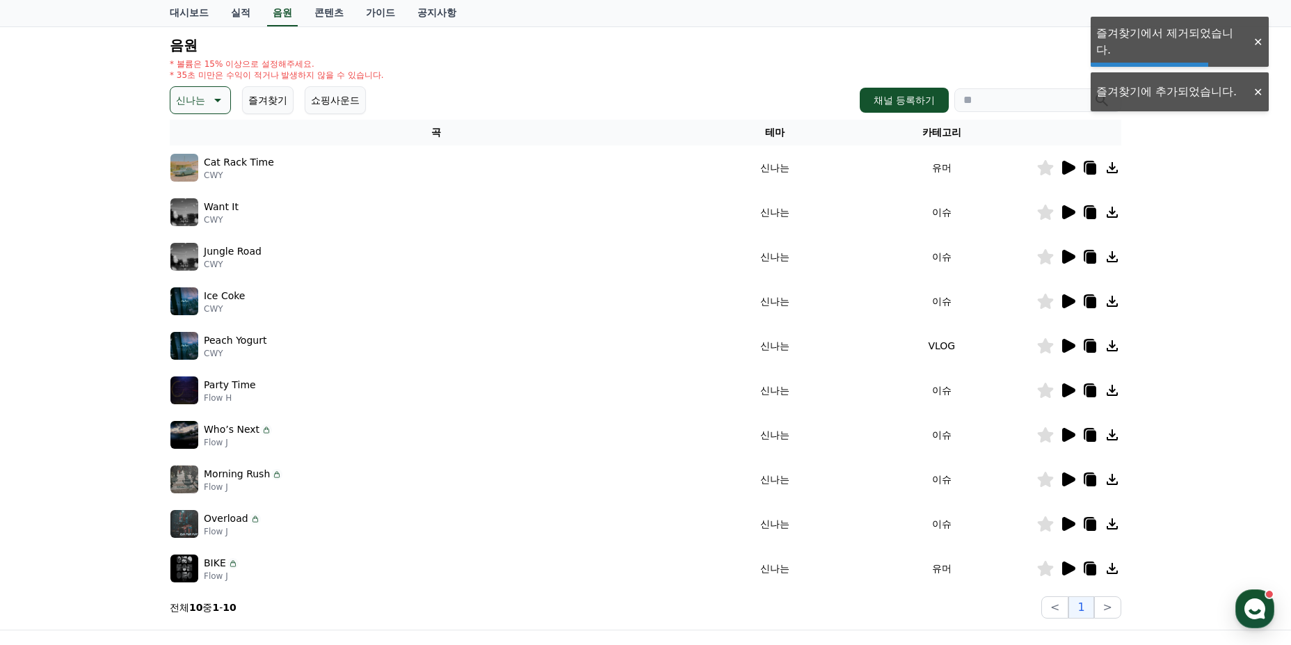
click at [1059, 252] on icon at bounding box center [1067, 256] width 17 height 17
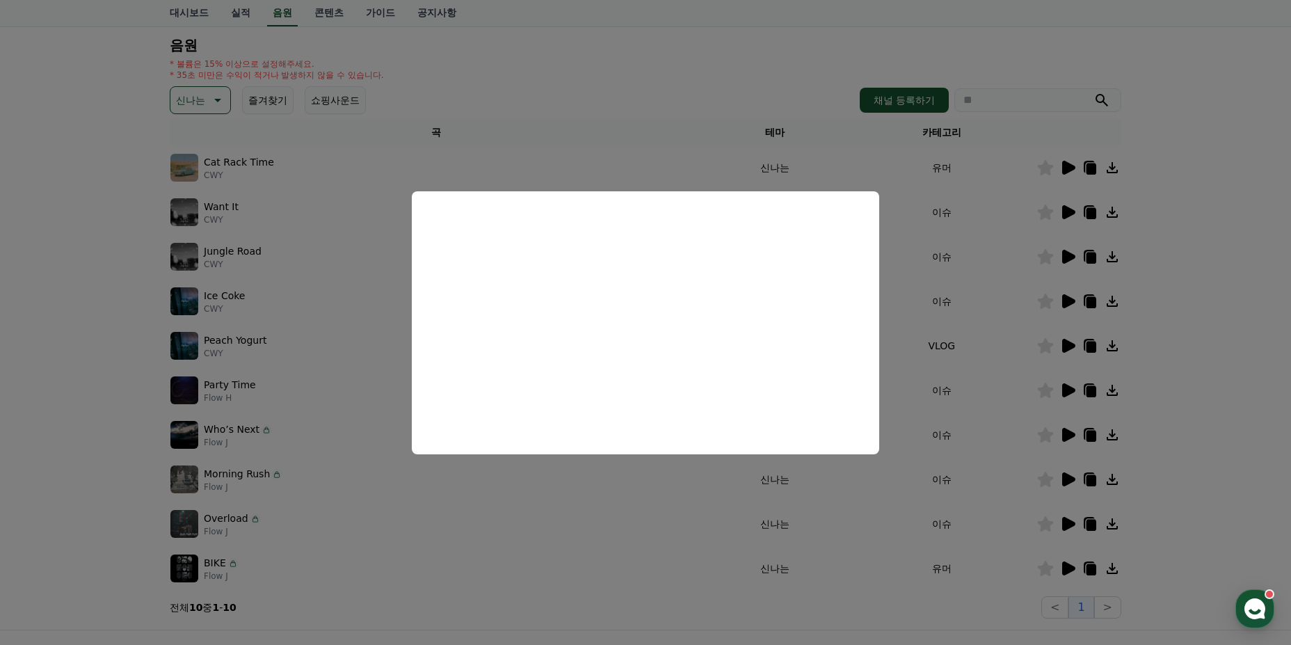
click at [1230, 227] on button "close modal" at bounding box center [645, 322] width 1291 height 645
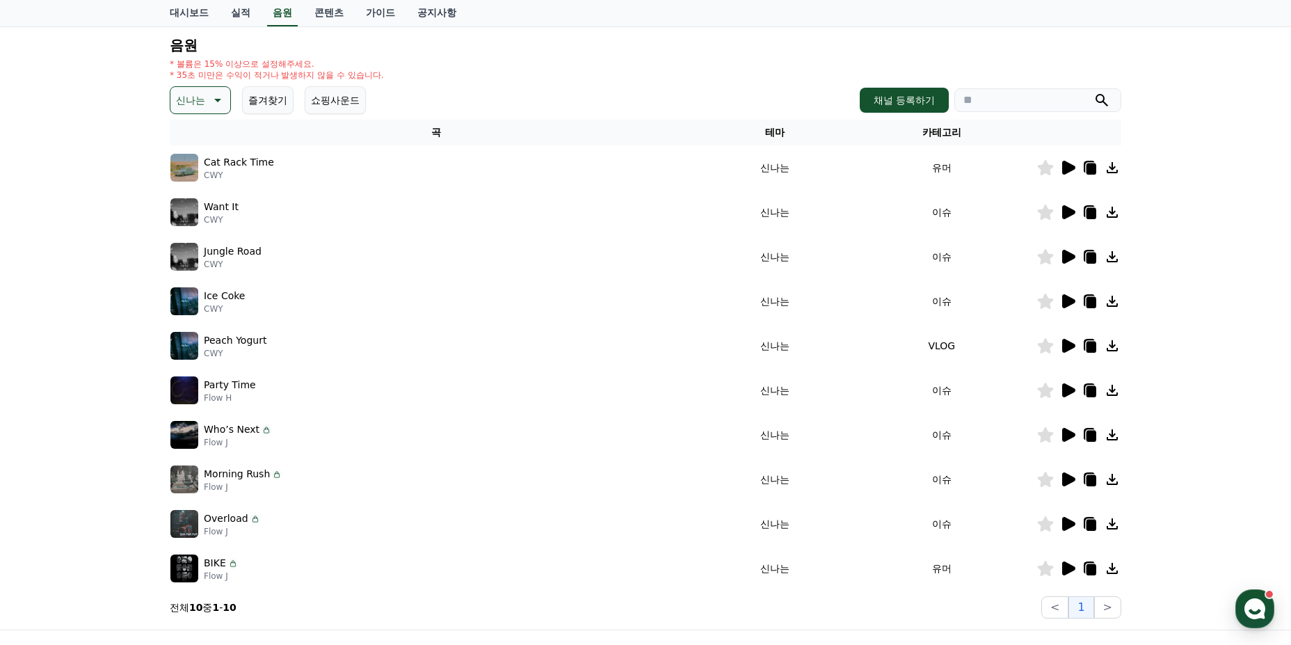
click at [1070, 211] on icon at bounding box center [1068, 212] width 13 height 14
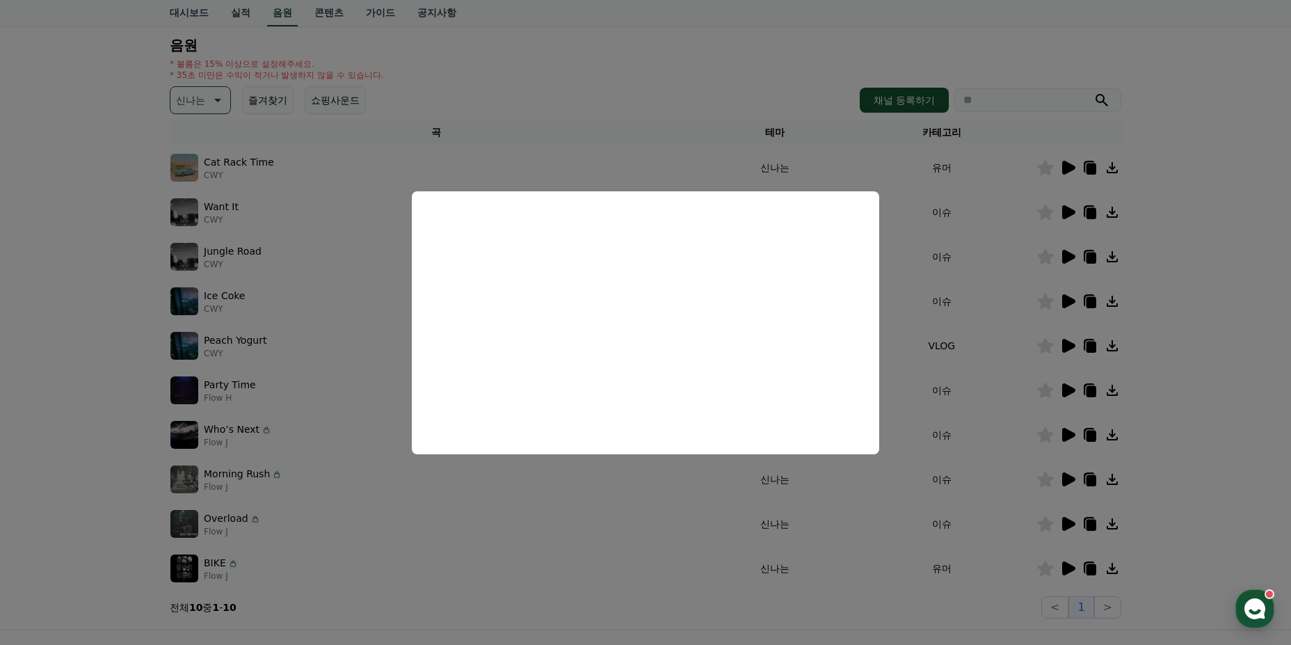
click at [128, 380] on button "close modal" at bounding box center [645, 322] width 1291 height 645
